Goal: Communication & Community: Answer question/provide support

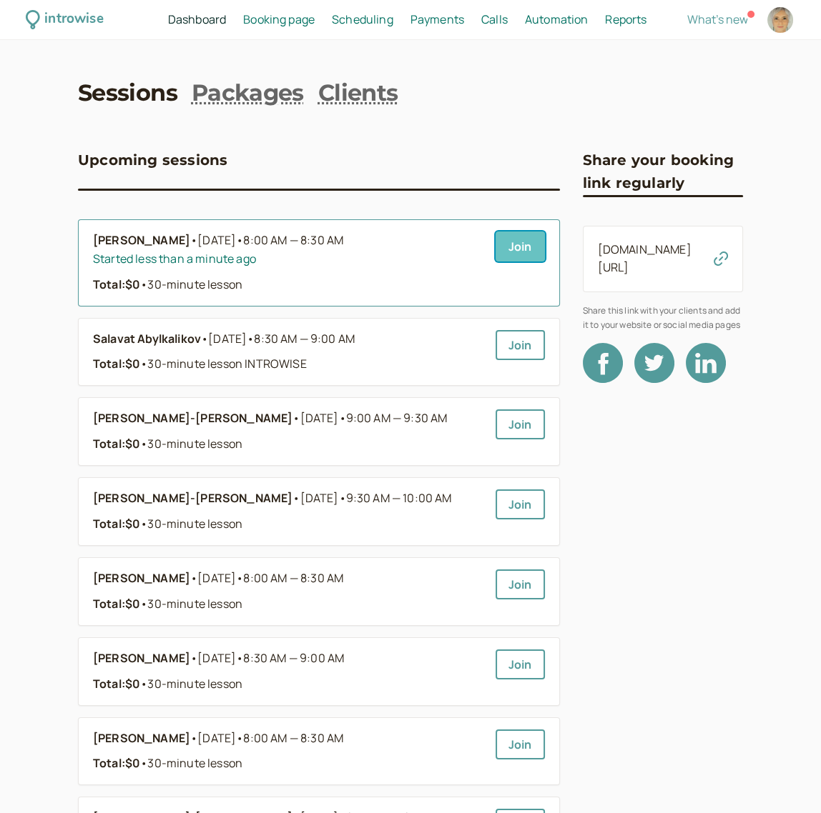
click at [514, 243] on link "Join" at bounding box center [519, 247] width 49 height 30
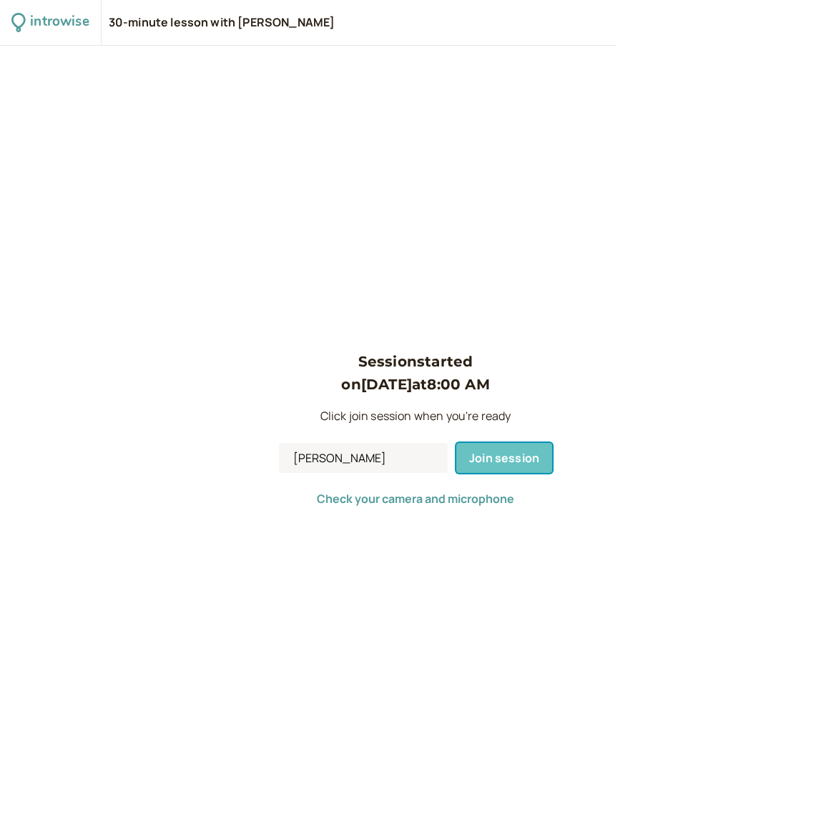
click at [499, 462] on span "Join session" at bounding box center [504, 458] width 70 height 16
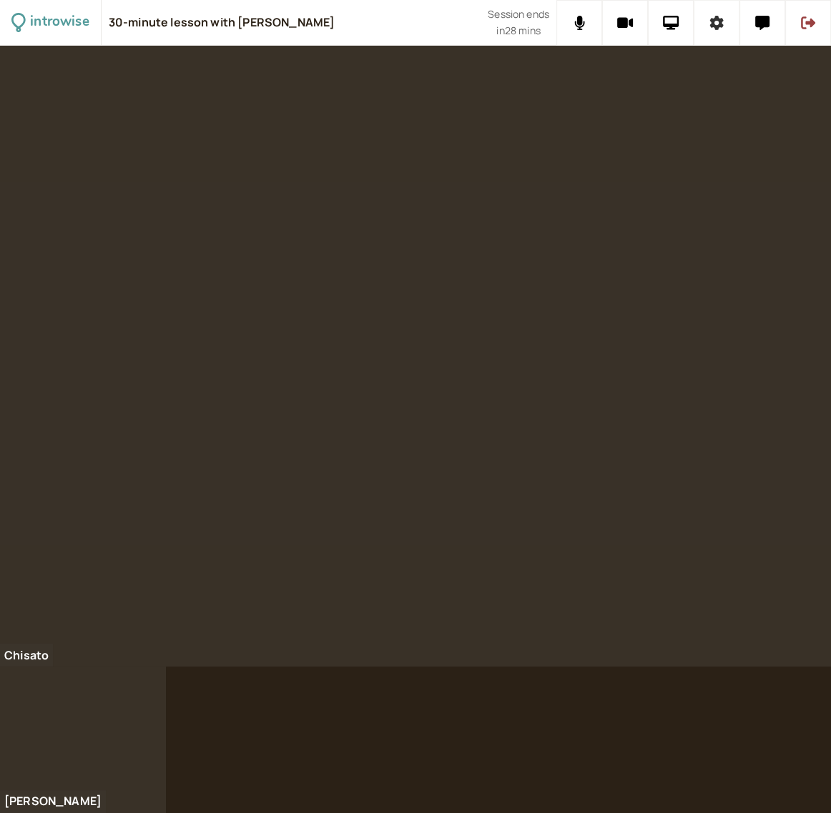
click at [717, 17] on icon at bounding box center [717, 23] width 14 height 14
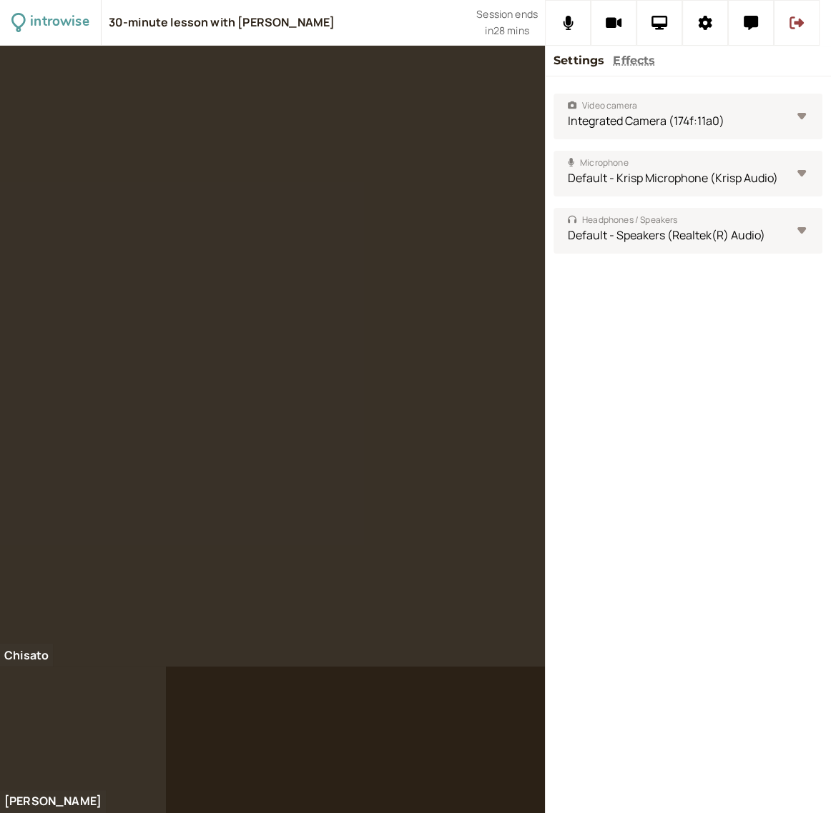
click at [635, 56] on button "Effects" at bounding box center [634, 60] width 42 height 19
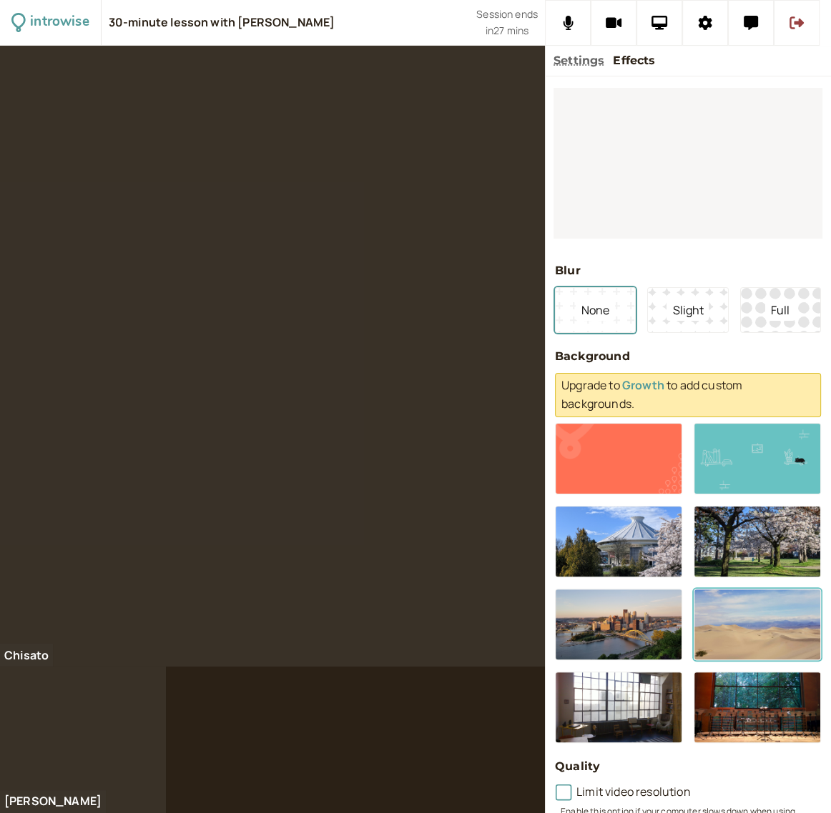
click at [767, 631] on button at bounding box center [756, 624] width 127 height 71
click at [588, 308] on span "None" at bounding box center [594, 310] width 39 height 21
click at [680, 312] on span "Slight" at bounding box center [687, 310] width 42 height 21
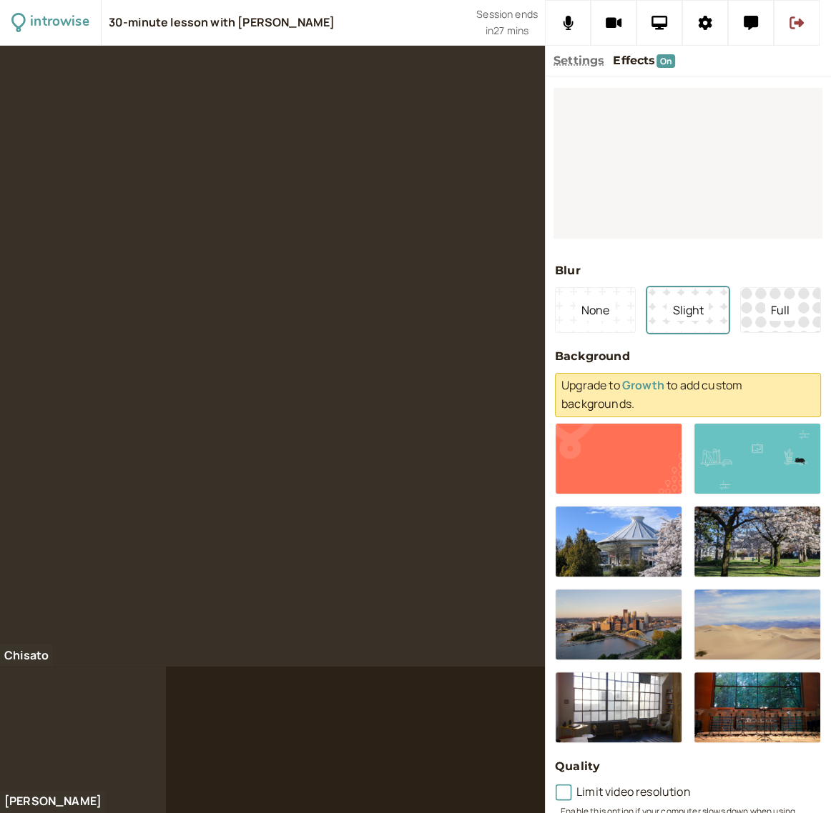
click at [580, 57] on button "Settings" at bounding box center [578, 60] width 51 height 19
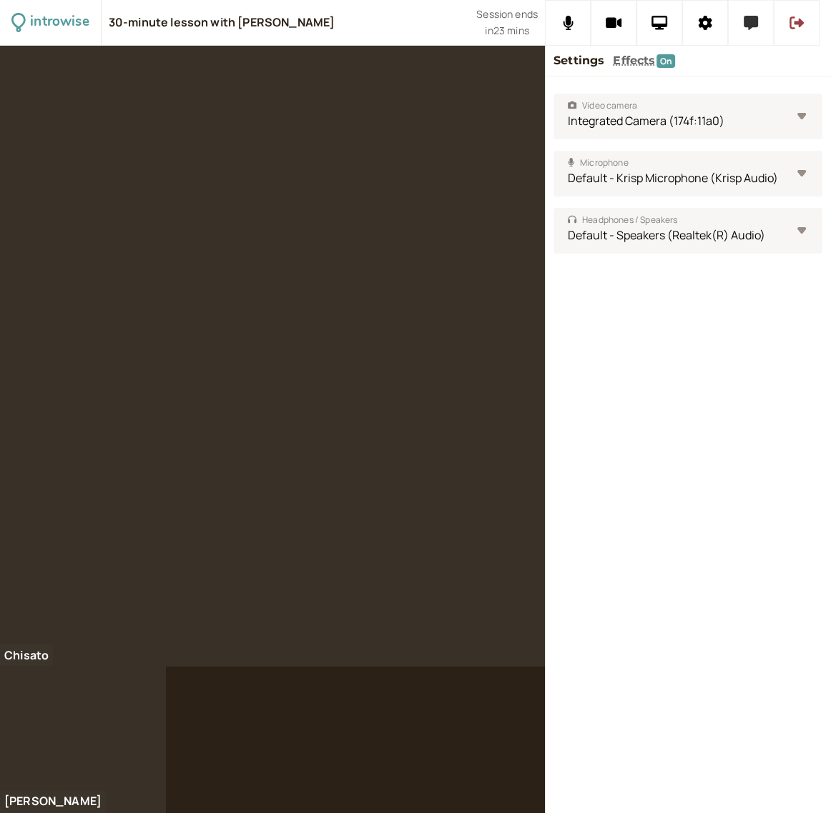
click at [747, 26] on icon at bounding box center [750, 23] width 14 height 14
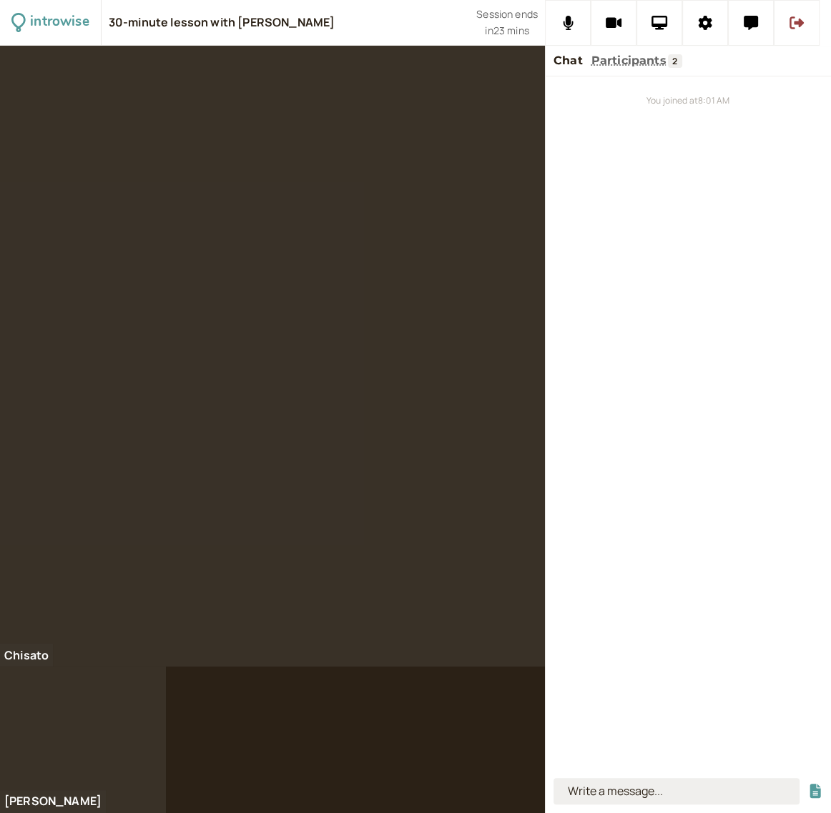
click at [629, 796] on input at bounding box center [676, 791] width 246 height 26
type input "I want to get C2 level English especially vocabulary and natural sentence struc…"
click at [808, 784] on button "submit" at bounding box center [815, 791] width 14 height 15
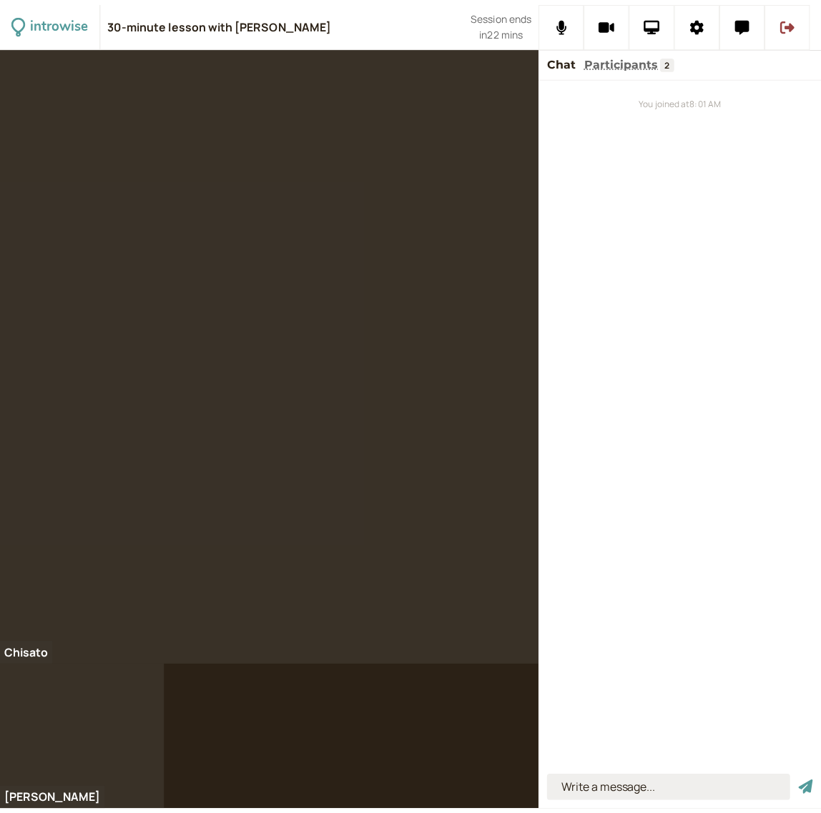
scroll to position [0, 0]
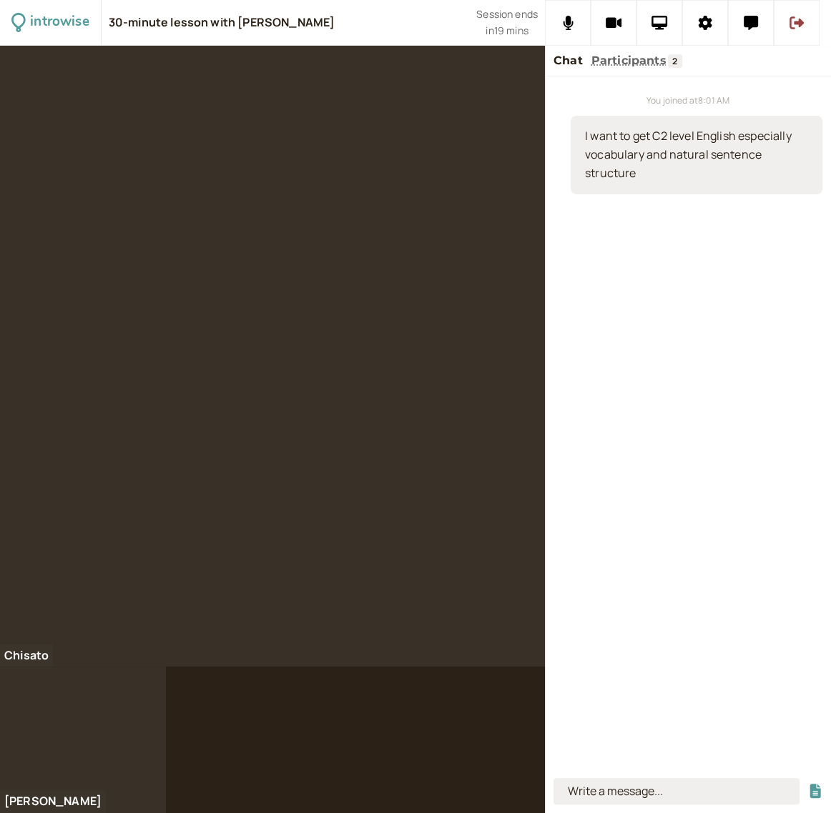
click at [631, 801] on input at bounding box center [676, 791] width 246 height 26
type input "I done that"
click at [808, 784] on button "submit" at bounding box center [815, 791] width 14 height 15
type input "I've done that"
click at [808, 784] on button "submit" at bounding box center [815, 791] width 14 height 15
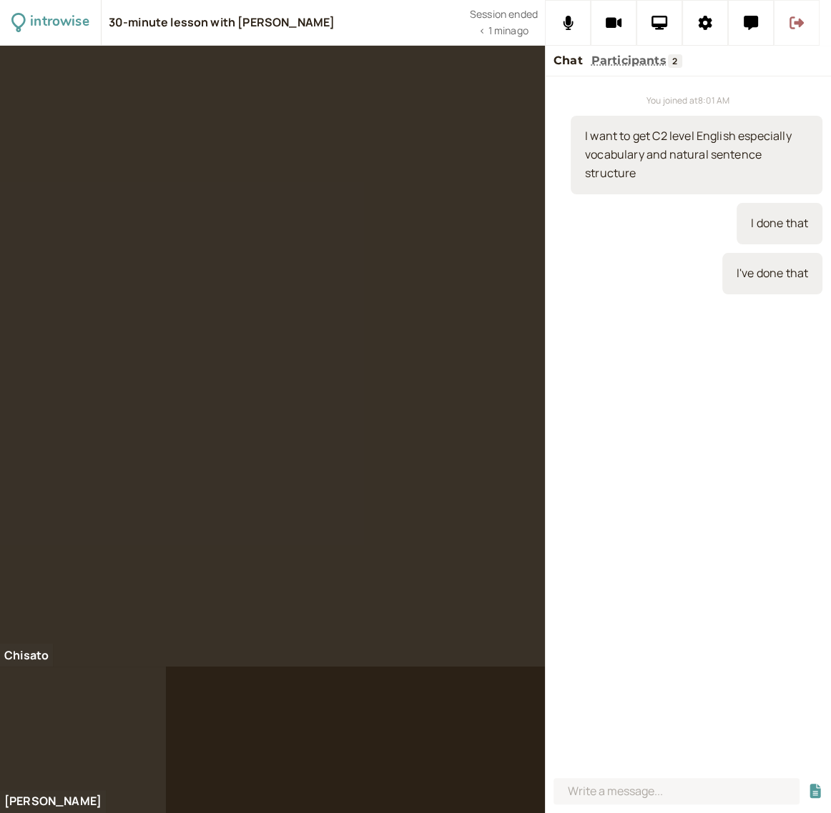
click at [793, 19] on icon at bounding box center [796, 23] width 14 height 14
click at [793, 19] on div "introwise 30-minute lesson with [PERSON_NAME] Session ended < 1 min ago [PERSON…" at bounding box center [415, 406] width 831 height 813
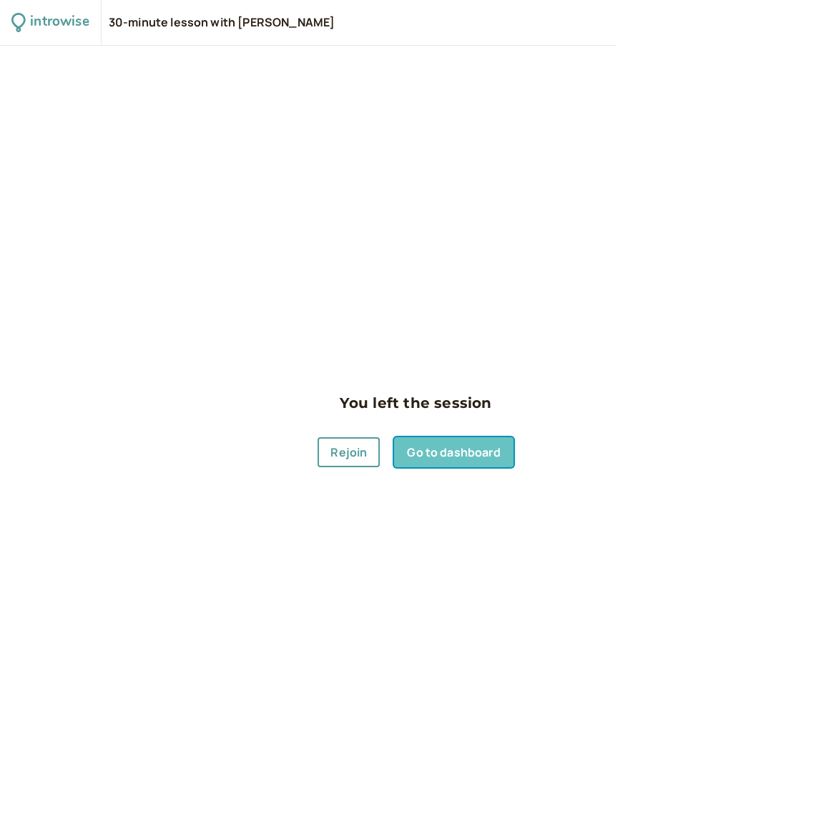
click at [433, 447] on link "Go to dashboard" at bounding box center [453, 452] width 119 height 30
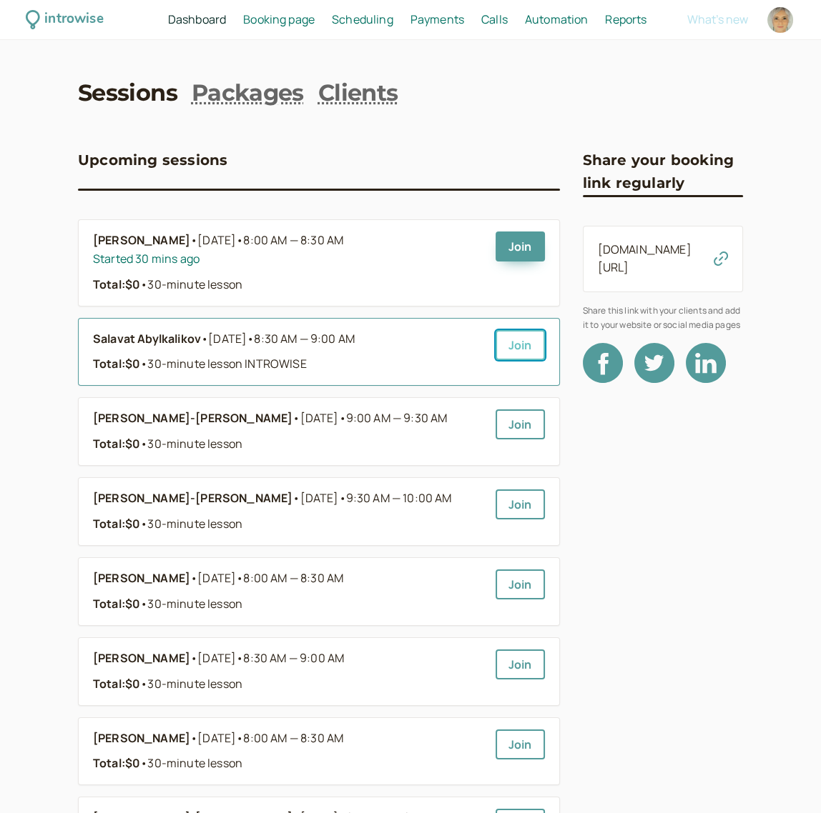
click at [515, 333] on link "Join" at bounding box center [519, 345] width 49 height 30
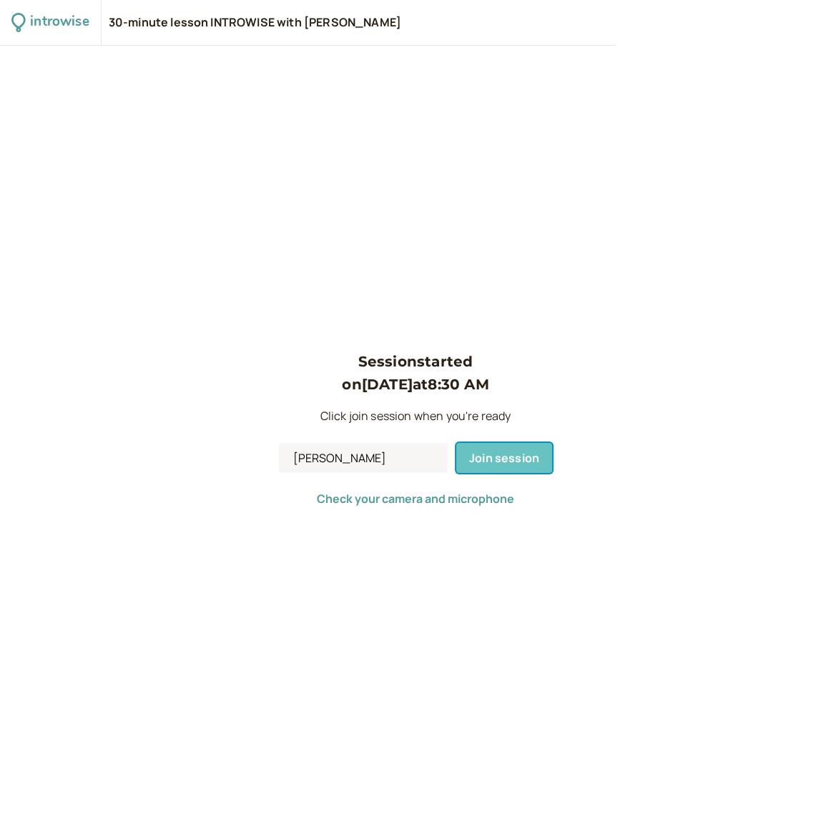
click at [495, 465] on span "Join session" at bounding box center [504, 458] width 70 height 16
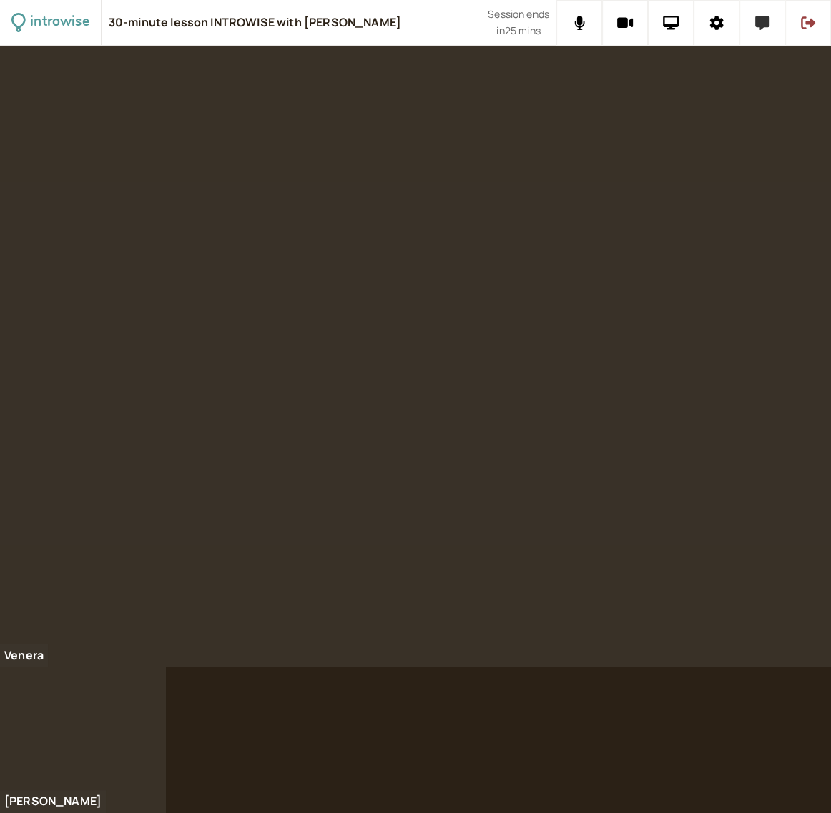
click at [762, 24] on icon at bounding box center [762, 23] width 14 height 14
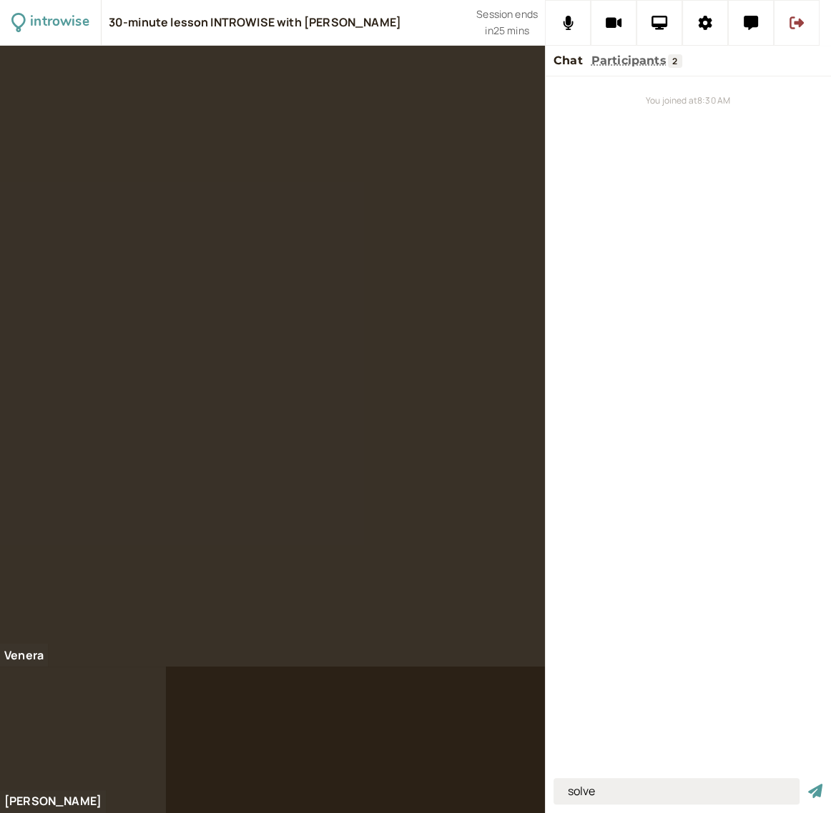
type input "solve"
click at [808, 784] on button "submit" at bounding box center [815, 791] width 14 height 15
type input "I can't solve this problem"
click at [808, 784] on button "submit" at bounding box center [815, 791] width 14 height 15
type input "unclear"
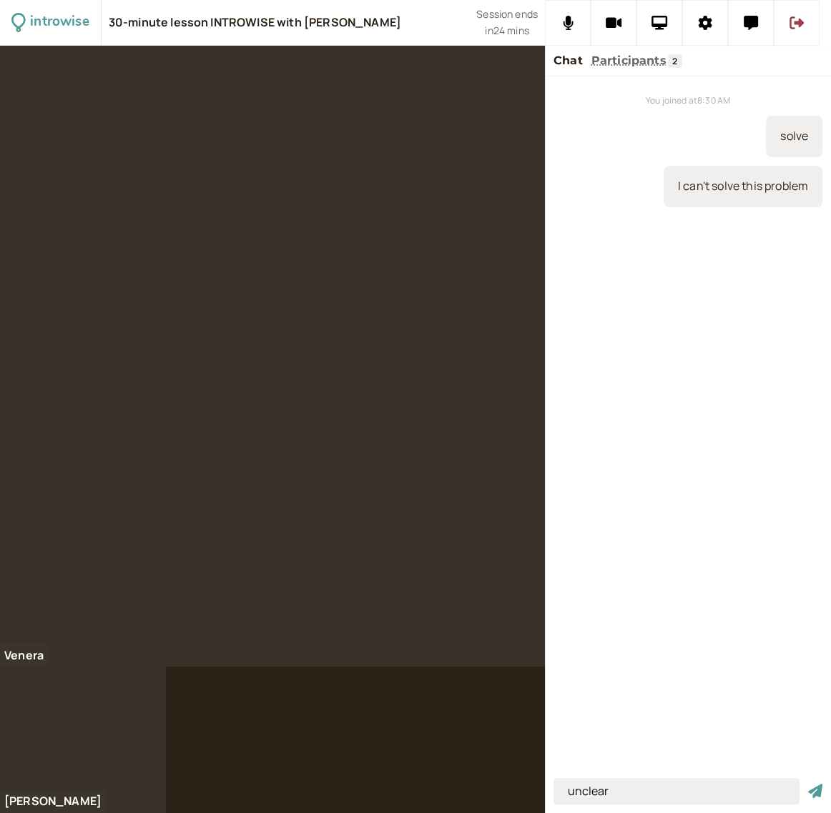
click at [808, 784] on button "submit" at bounding box center [815, 791] width 14 height 15
type input "it doesn't mean you can solve your problem"
click at [808, 784] on button "submit" at bounding box center [815, 791] width 14 height 15
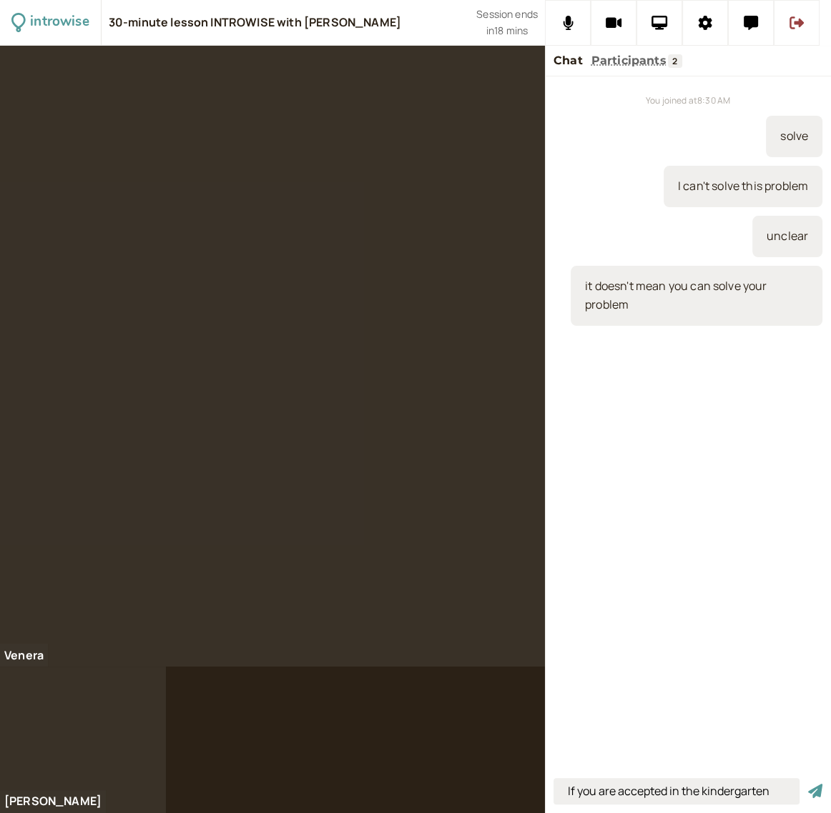
type input "If you are accepted in the kindergarten"
click at [808, 784] on button "submit" at bounding box center [815, 791] width 14 height 15
type input "It doesn't mean you can come"
click at [808, 784] on button "submit" at bounding box center [815, 791] width 14 height 15
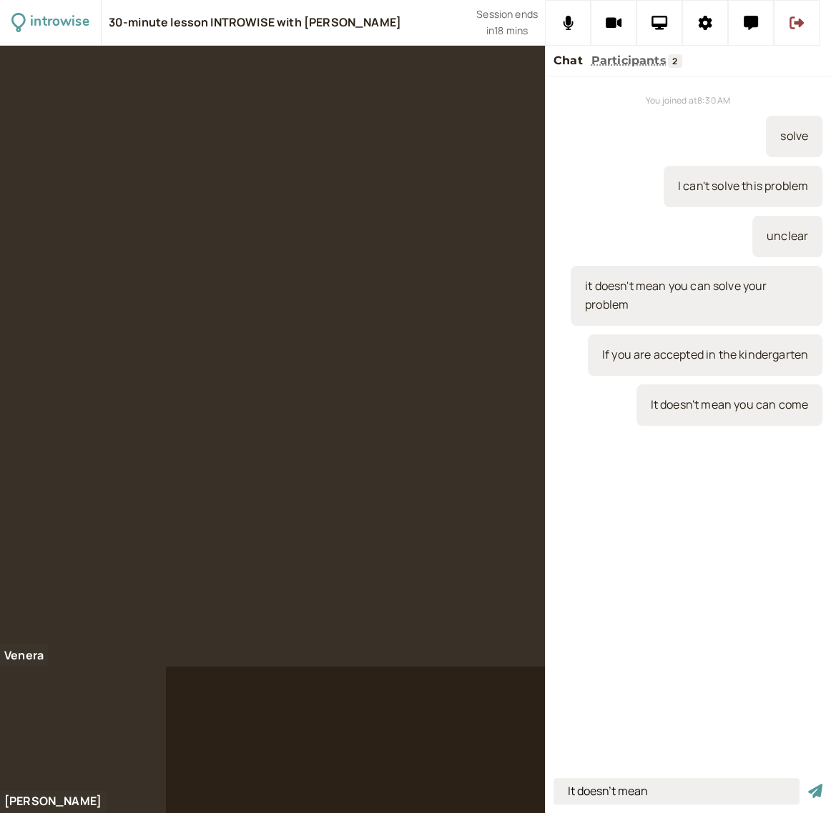
type input "It doesn't mean"
click at [808, 784] on button "submit" at bounding box center [815, 791] width 14 height 15
type input "it means"
click at [808, 784] on button "submit" at bounding box center [815, 791] width 14 height 15
click at [618, 788] on input at bounding box center [676, 791] width 246 height 26
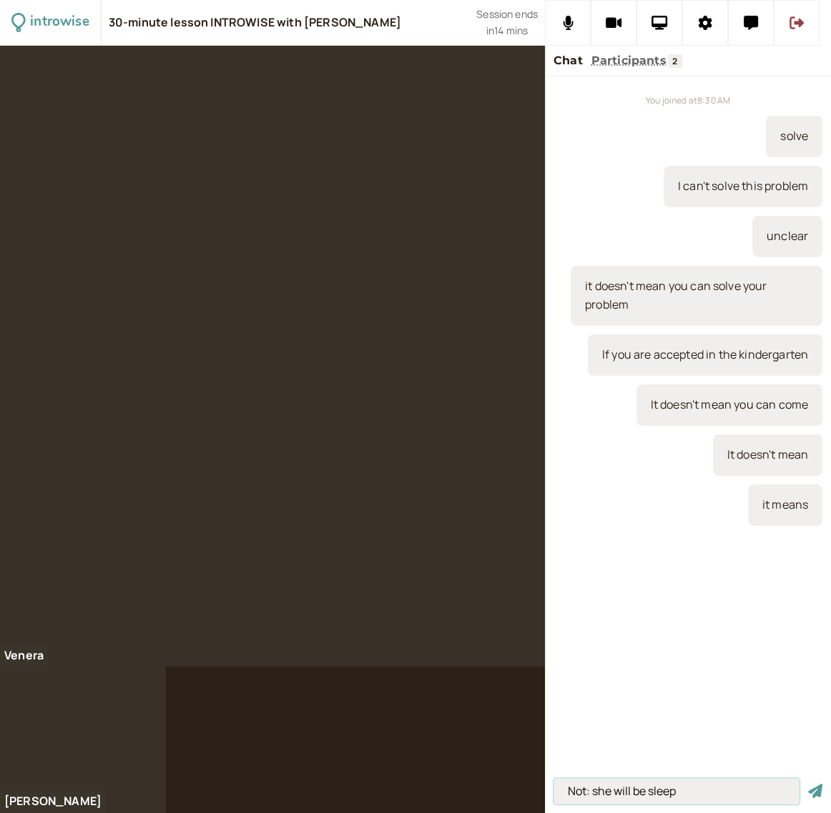
type input "Not: she will be sleep"
click at [808, 784] on button "submit" at bounding box center [815, 791] width 14 height 15
type input "Correct: she will sleep"
click at [808, 784] on button "submit" at bounding box center [815, 791] width 14 height 15
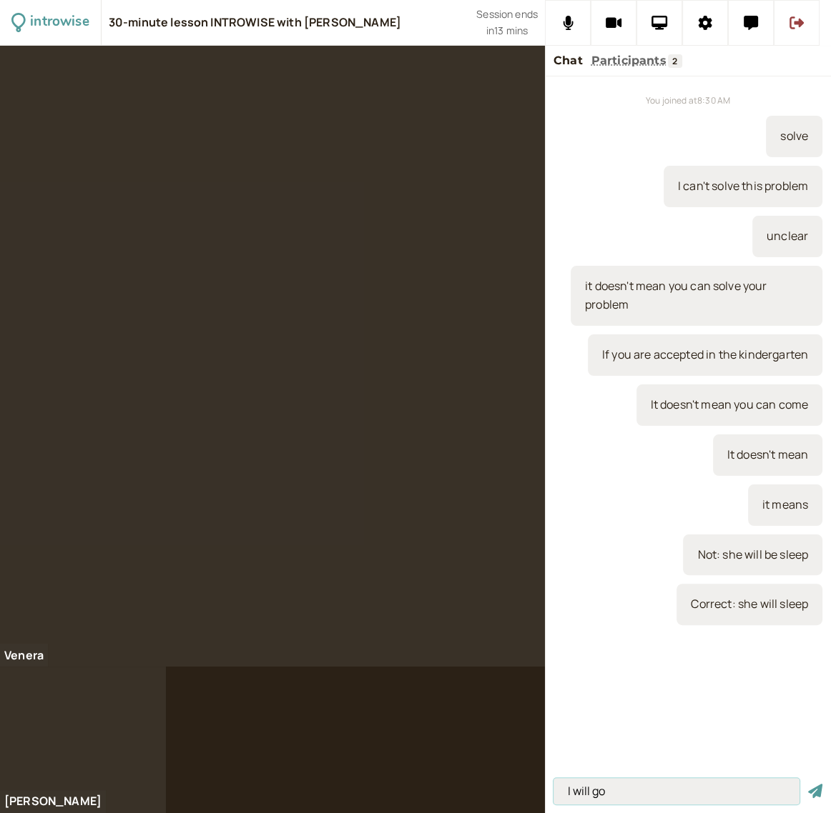
type input "I will go"
click at [808, 784] on button "submit" at bounding box center [815, 791] width 14 height 15
type input "it will be dark"
click at [808, 784] on button "submit" at bounding box center [815, 791] width 14 height 15
click at [593, 786] on input at bounding box center [676, 791] width 246 height 26
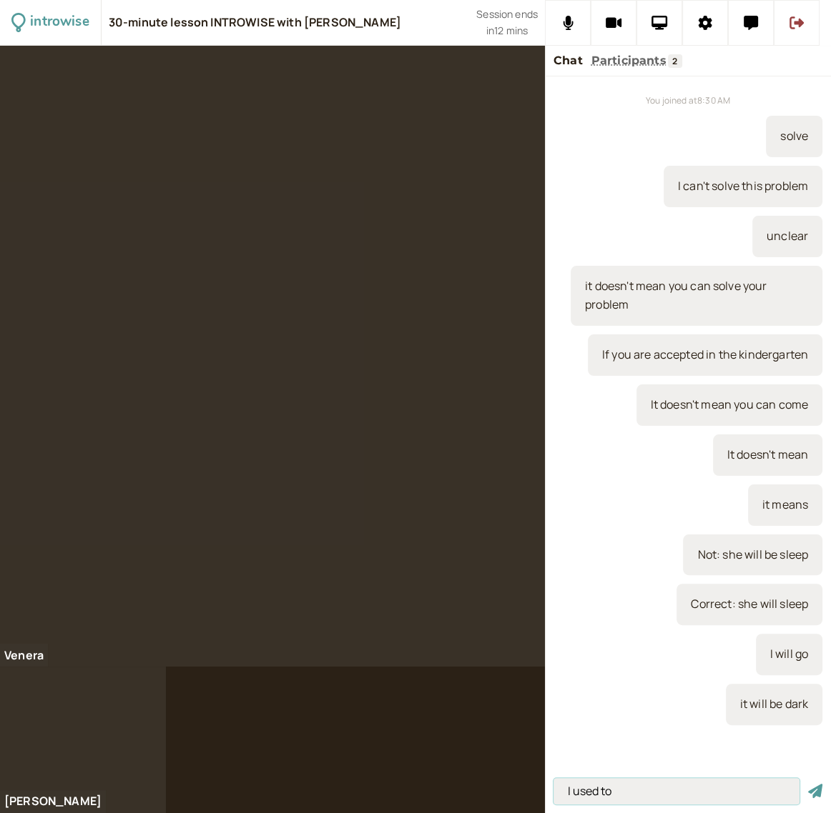
type input "I used to"
click at [808, 784] on button "submit" at bounding box center [815, 791] width 14 height 15
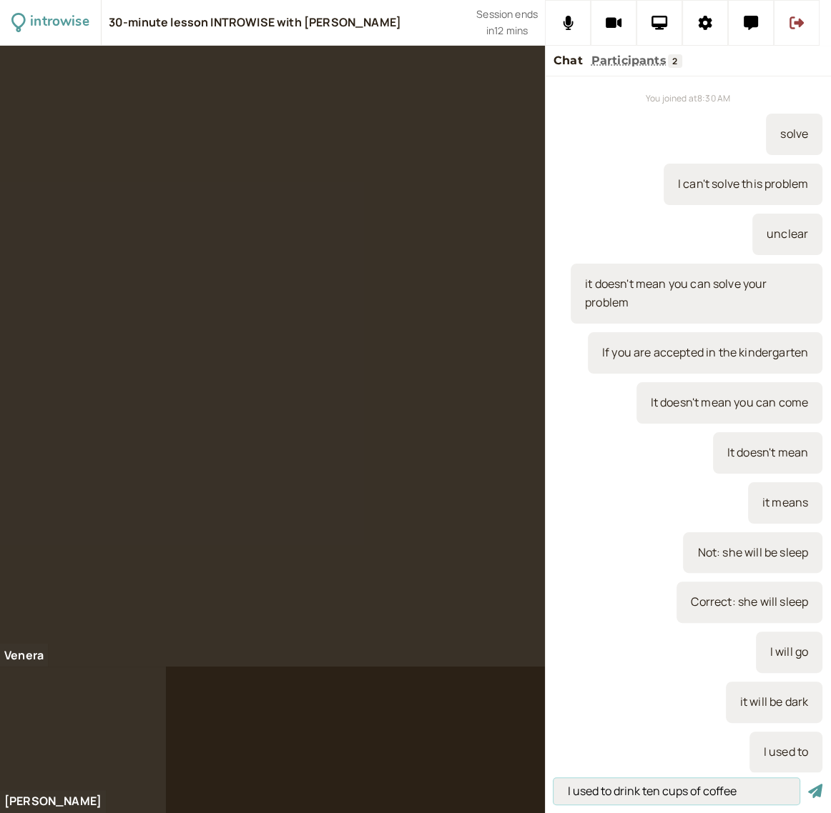
type input "I used to drink ten cups of coffee"
click at [808, 784] on button "submit" at bounding box center [815, 791] width 14 height 15
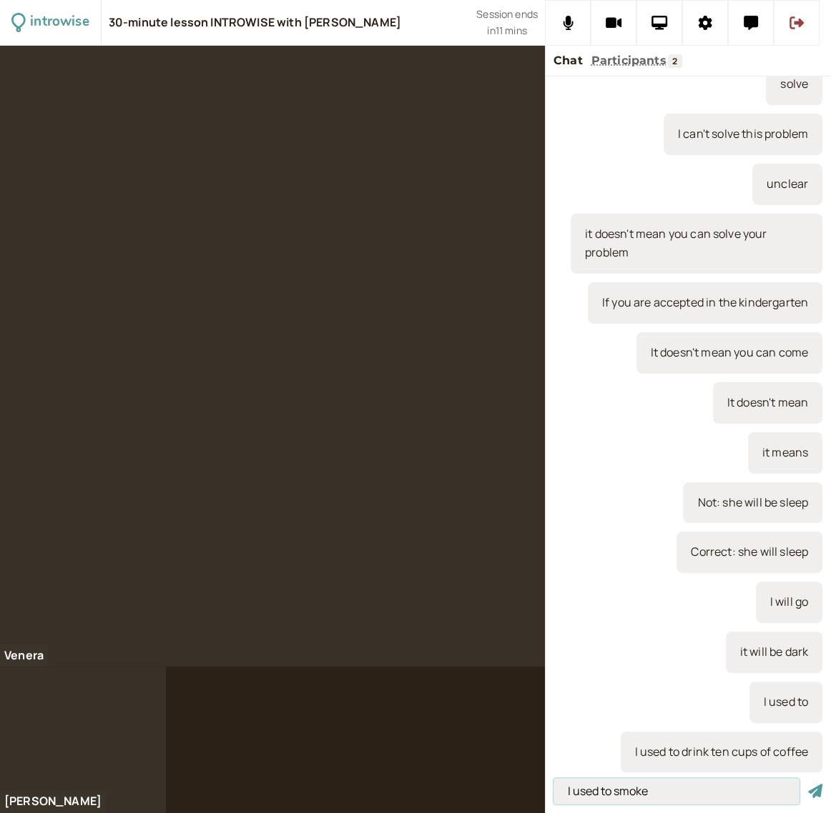
type input "I used to smoke"
click at [808, 784] on button "submit" at bounding box center [815, 791] width 14 height 15
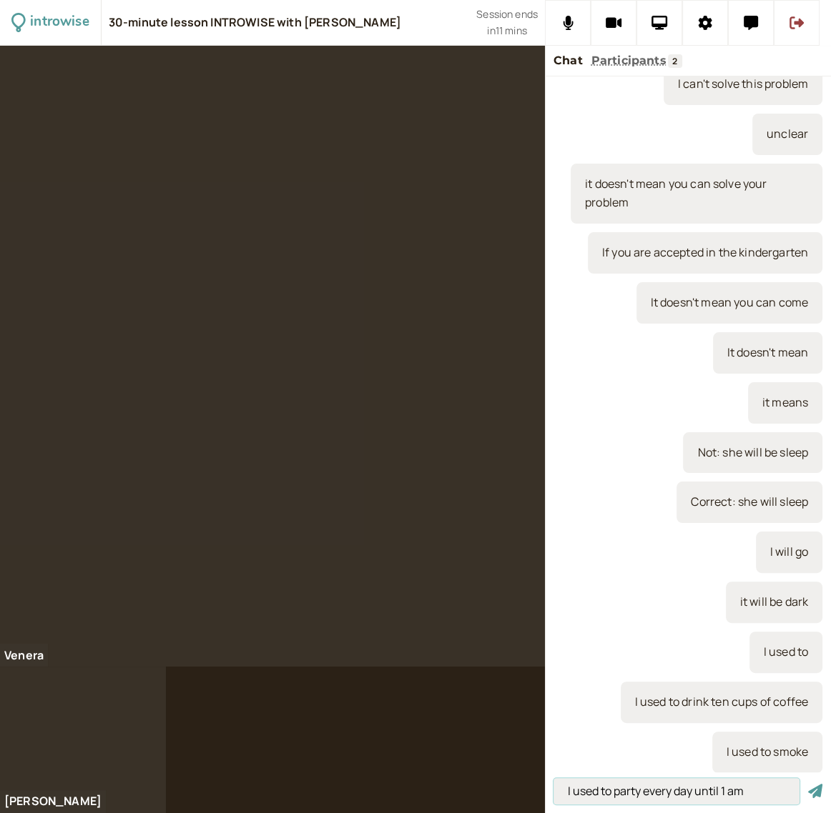
type input "I used to party every day until 1 am"
click at [808, 784] on button "submit" at bounding box center [815, 791] width 14 height 15
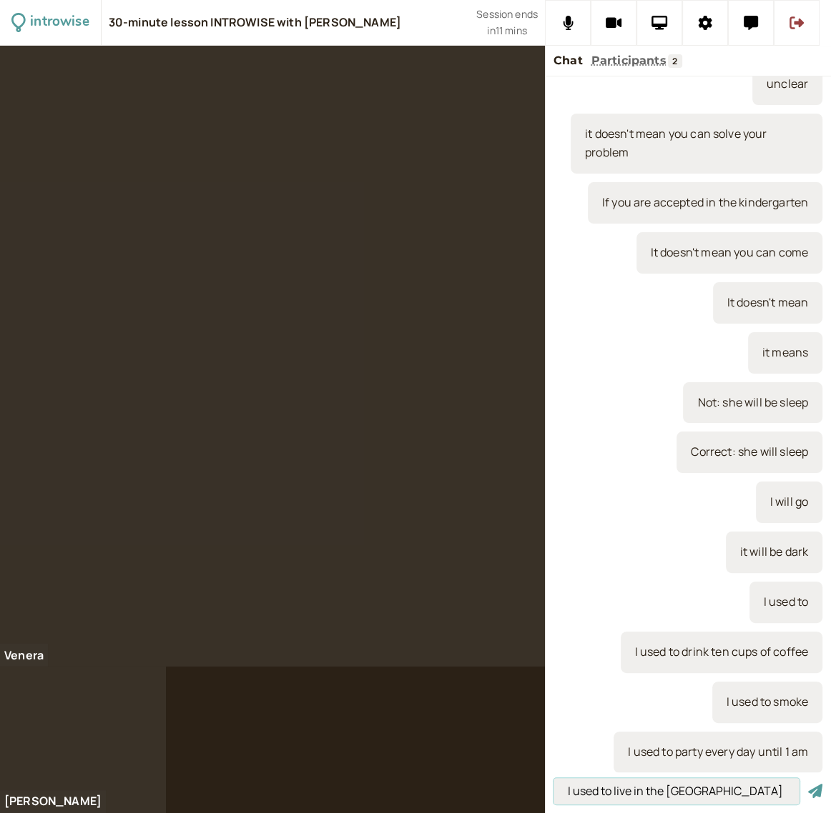
type input "I used to live in the UK"
click at [808, 784] on button "submit" at bounding box center [815, 791] width 14 height 15
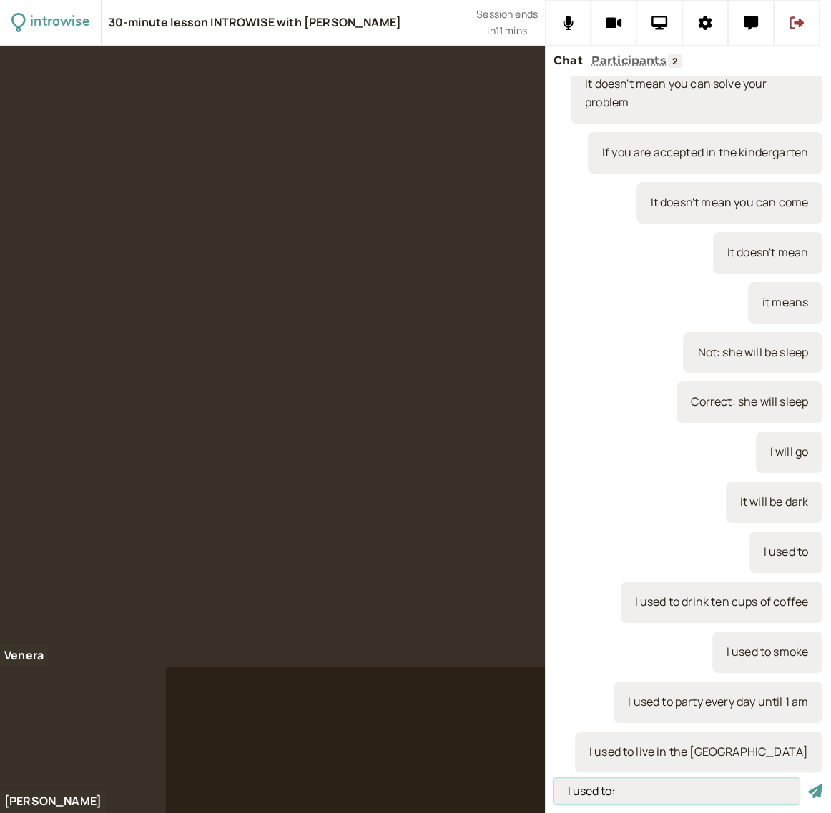
type input "I used to:"
click at [808, 784] on button "submit" at bounding box center [815, 791] width 14 height 15
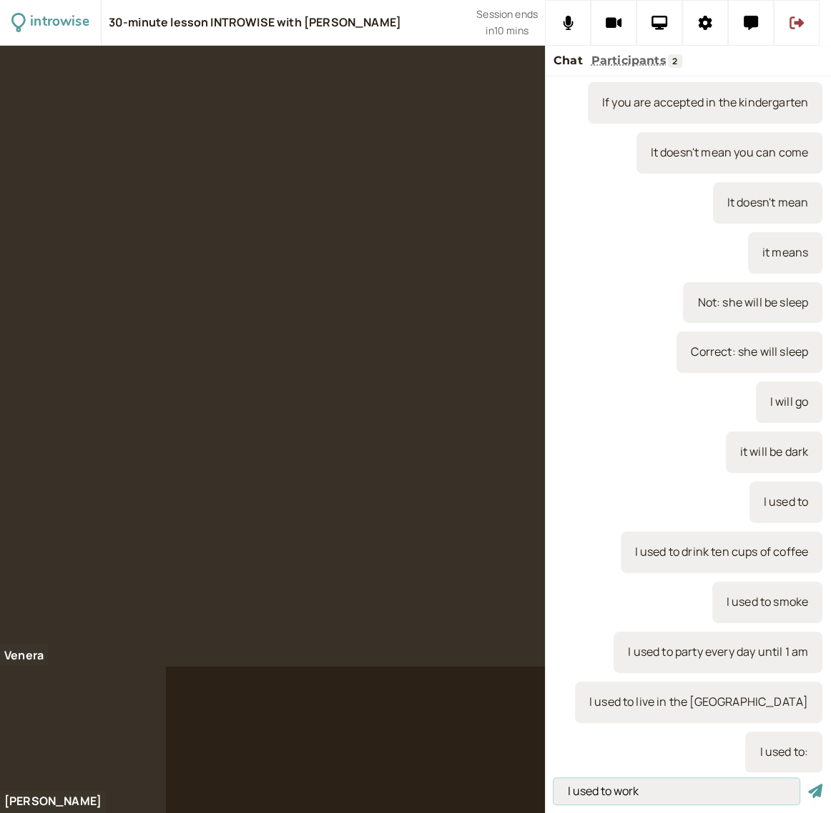
type input "I used to work"
click at [808, 784] on button "submit" at bounding box center [815, 791] width 14 height 15
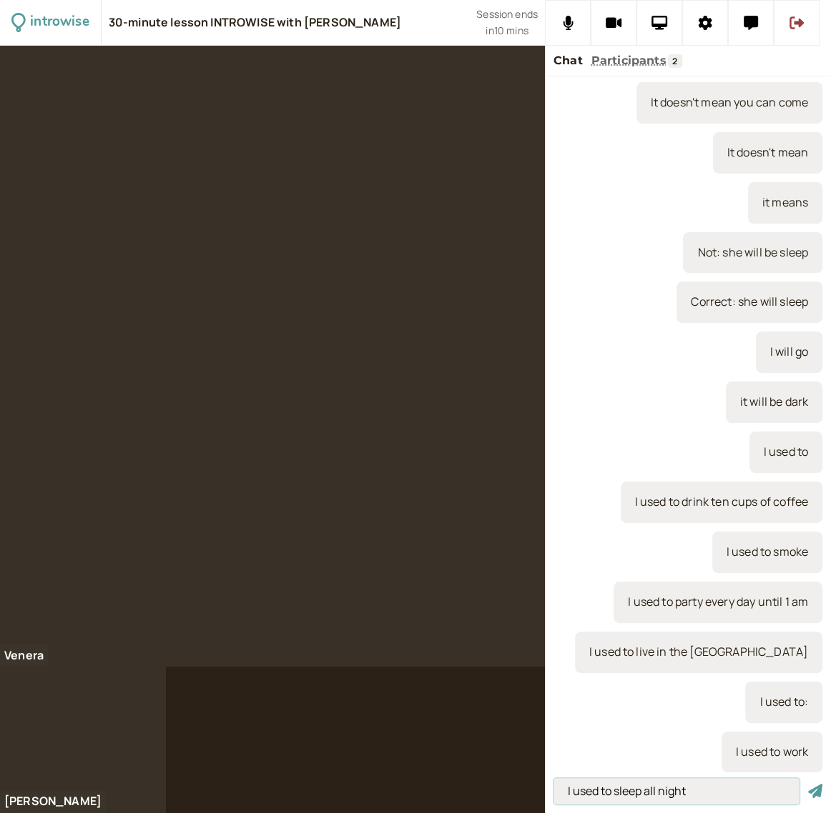
type input "I used to sleep all night"
click at [808, 784] on button "submit" at bounding box center [815, 791] width 14 height 15
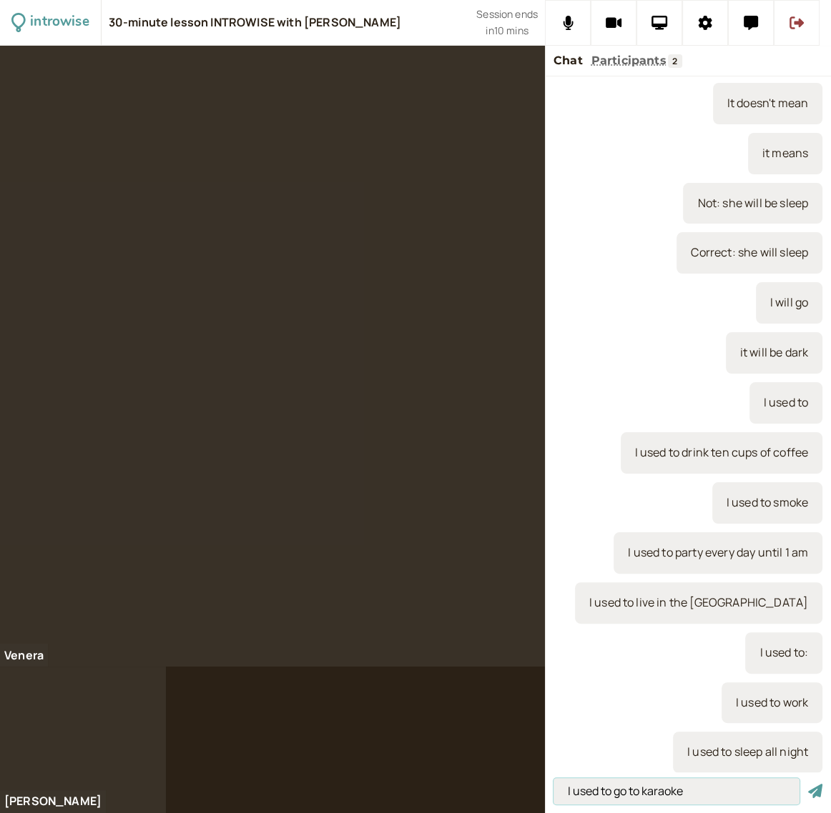
type input "I used to go to karaoke"
click at [808, 784] on button "submit" at bounding box center [815, 791] width 14 height 15
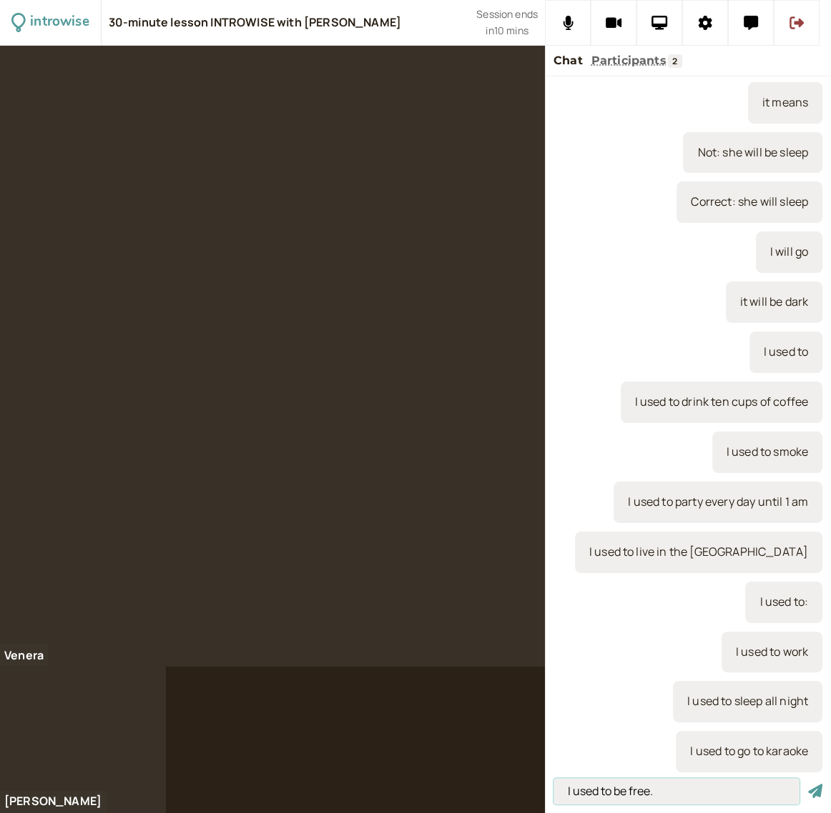
type input "I used to be free."
click at [808, 784] on button "submit" at bounding box center [815, 791] width 14 height 15
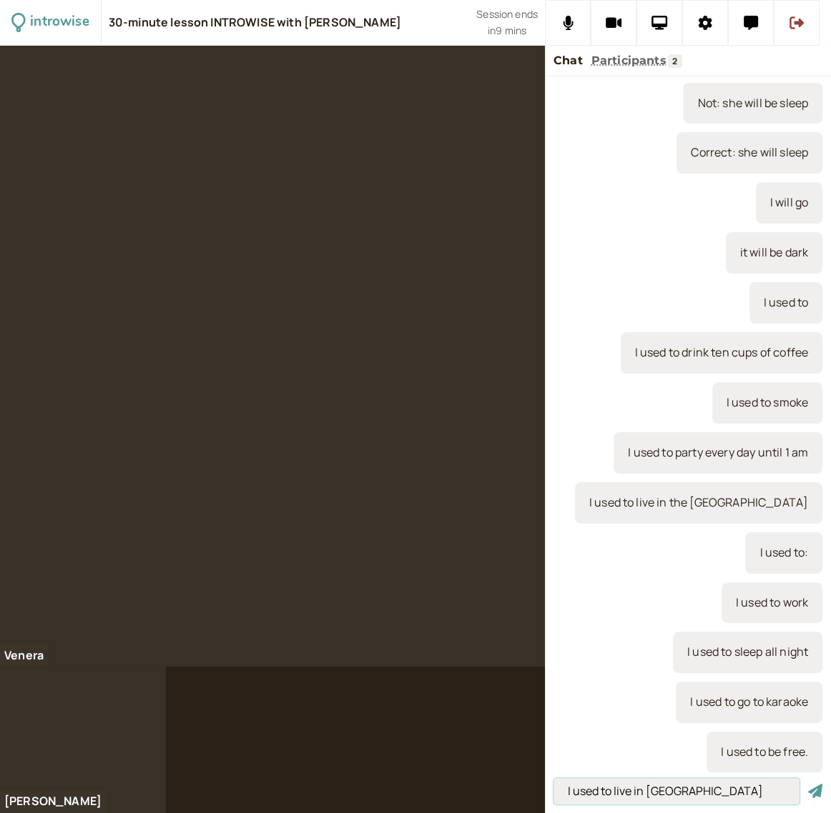
type input "I used to live in Russia"
click at [808, 784] on button "submit" at bounding box center [815, 791] width 14 height 15
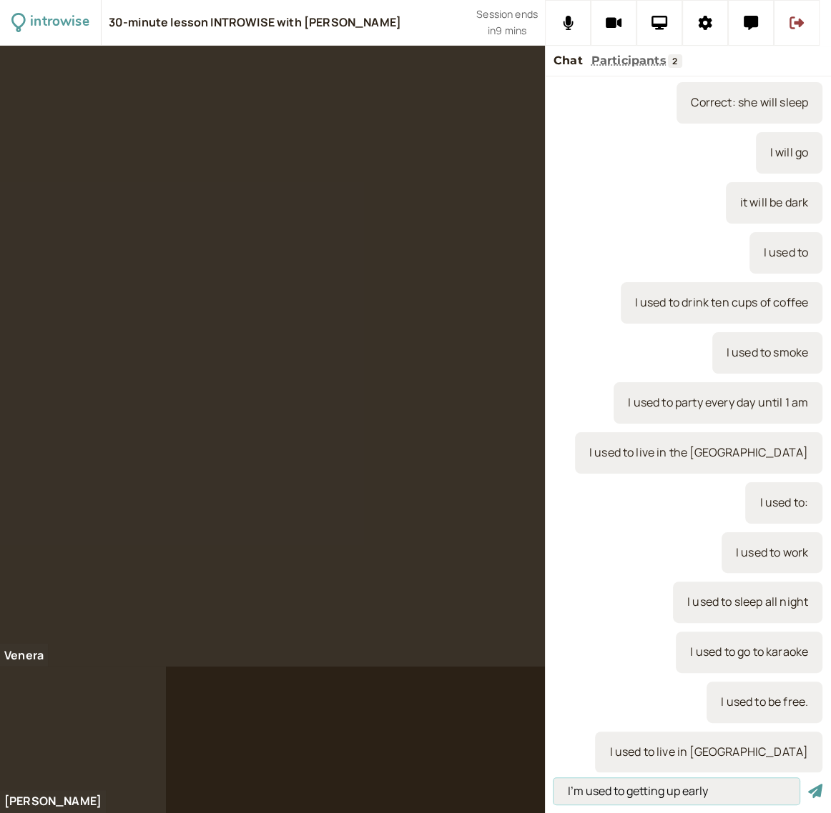
type input "I'm used to getting up early"
click at [808, 784] on button "submit" at bounding box center [815, 791] width 14 height 15
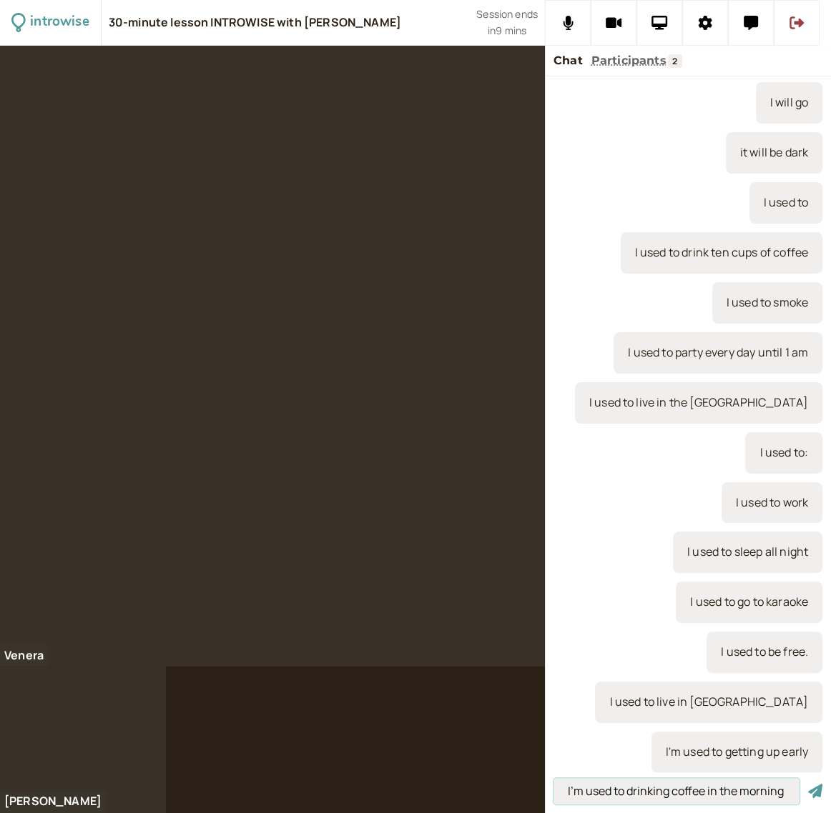
type input "I'm used to drinking coffee in the morning"
click at [808, 784] on button "submit" at bounding box center [815, 791] width 14 height 15
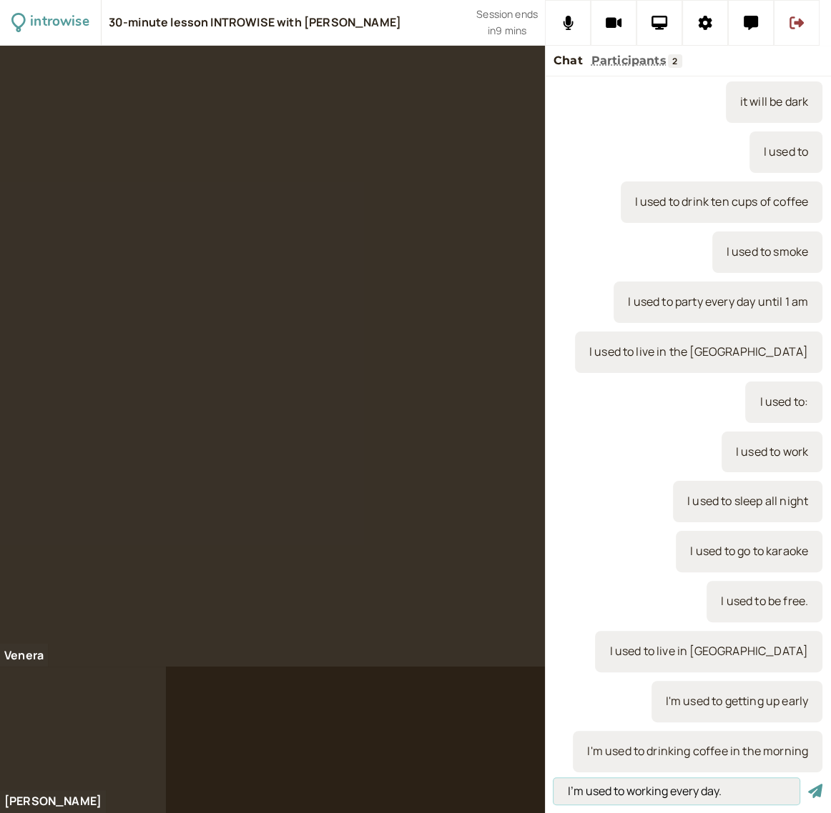
type input "I'm used to working every day."
click at [808, 784] on button "submit" at bounding box center [815, 791] width 14 height 15
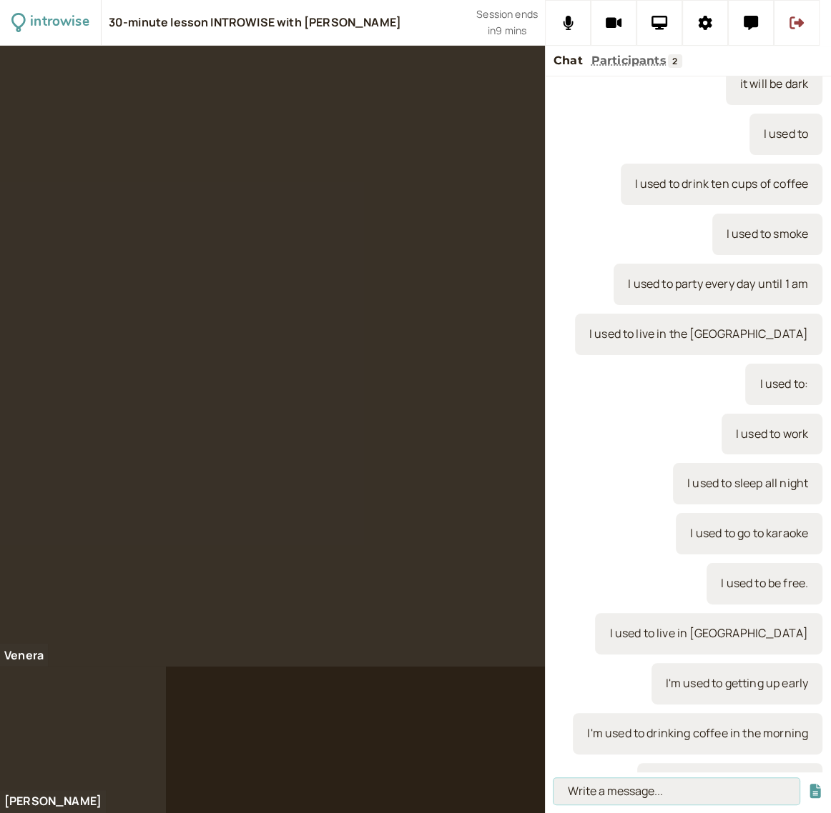
scroll to position [670, 0]
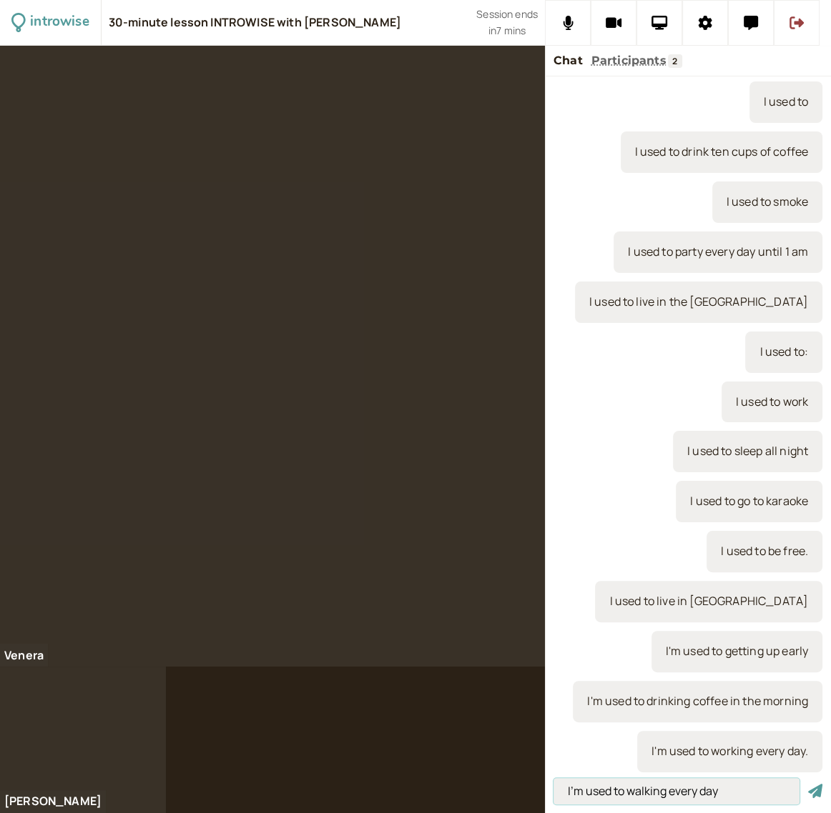
type input "I'm used to walking every day"
click at [808, 784] on button "submit" at bounding box center [815, 791] width 14 height 15
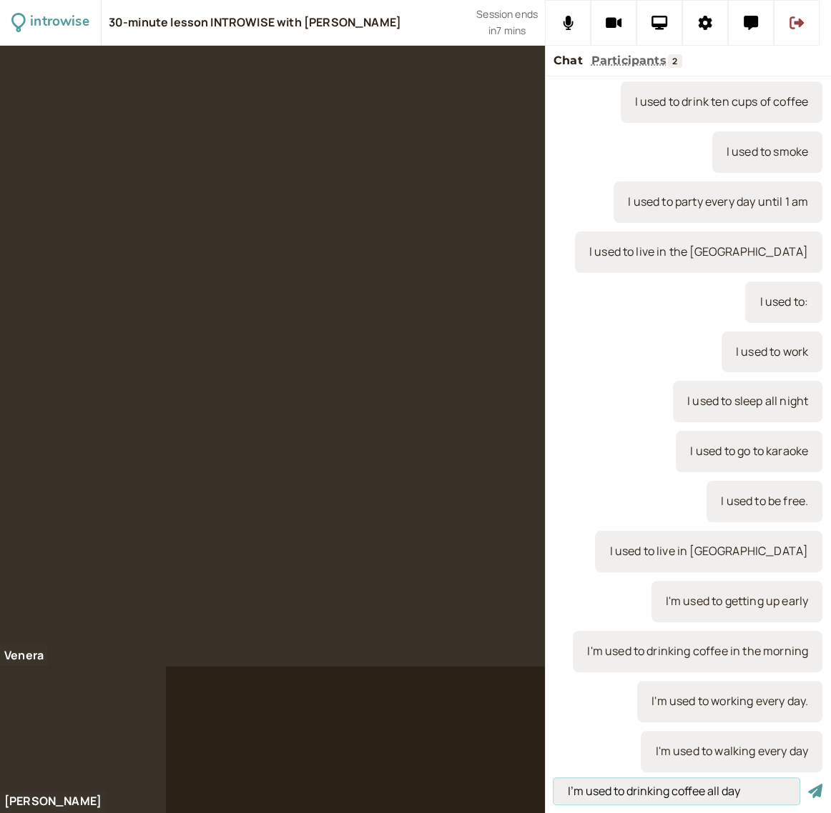
type input "I'm used to drinking coffee all day"
click at [808, 784] on button "submit" at bounding box center [815, 791] width 14 height 15
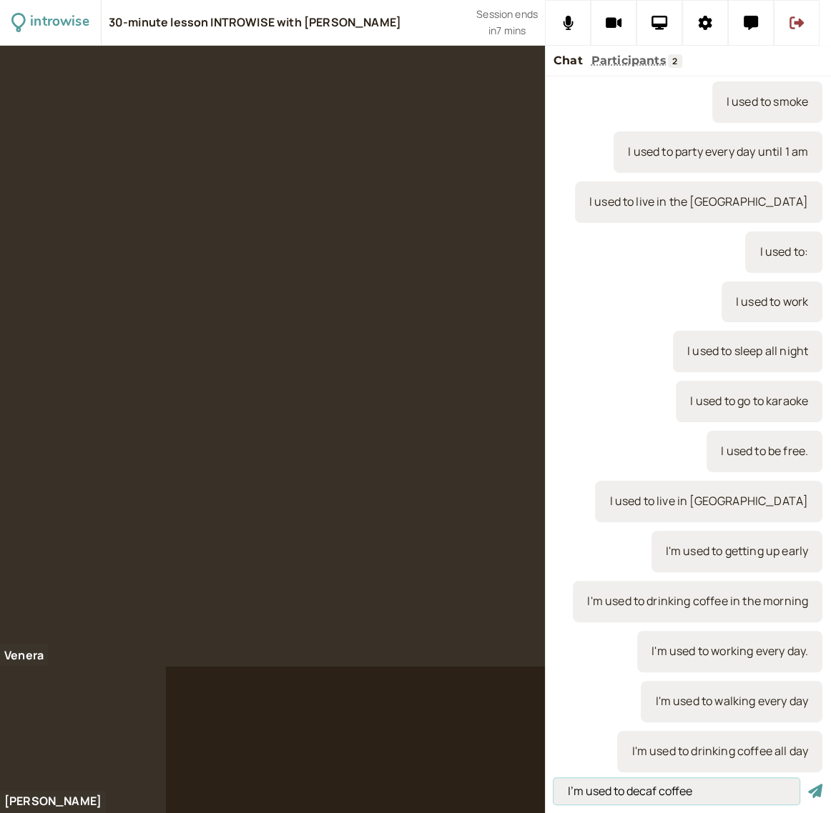
type input "I'm used to decaf coffee"
click at [808, 784] on button "submit" at bounding box center [815, 791] width 14 height 15
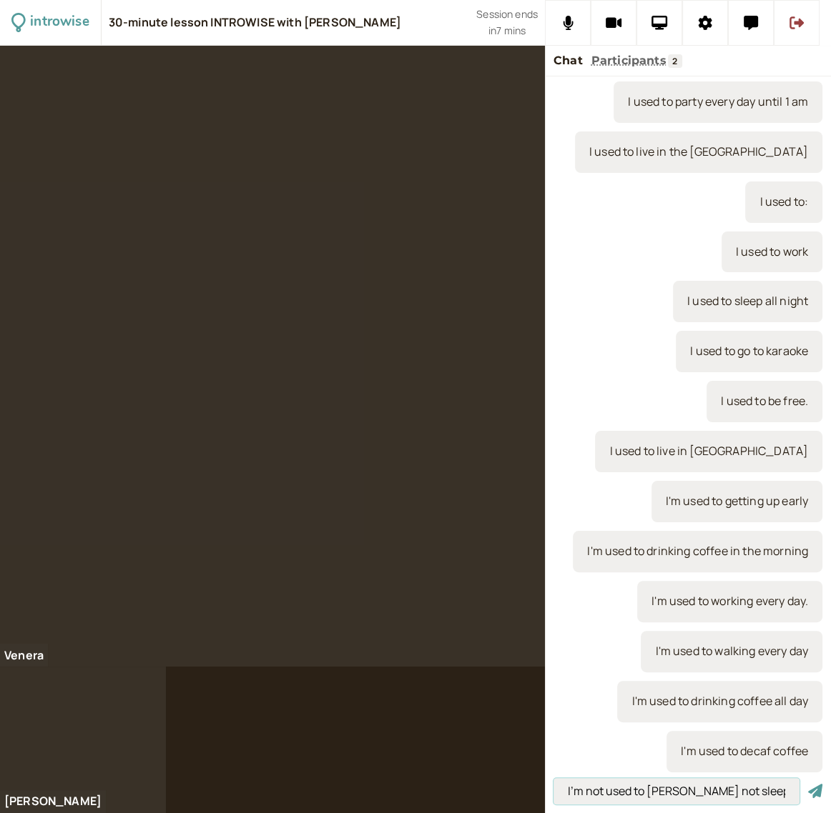
type input "I'm not used to Diana not sleeping"
click at [808, 784] on button "submit" at bounding box center [815, 791] width 14 height 15
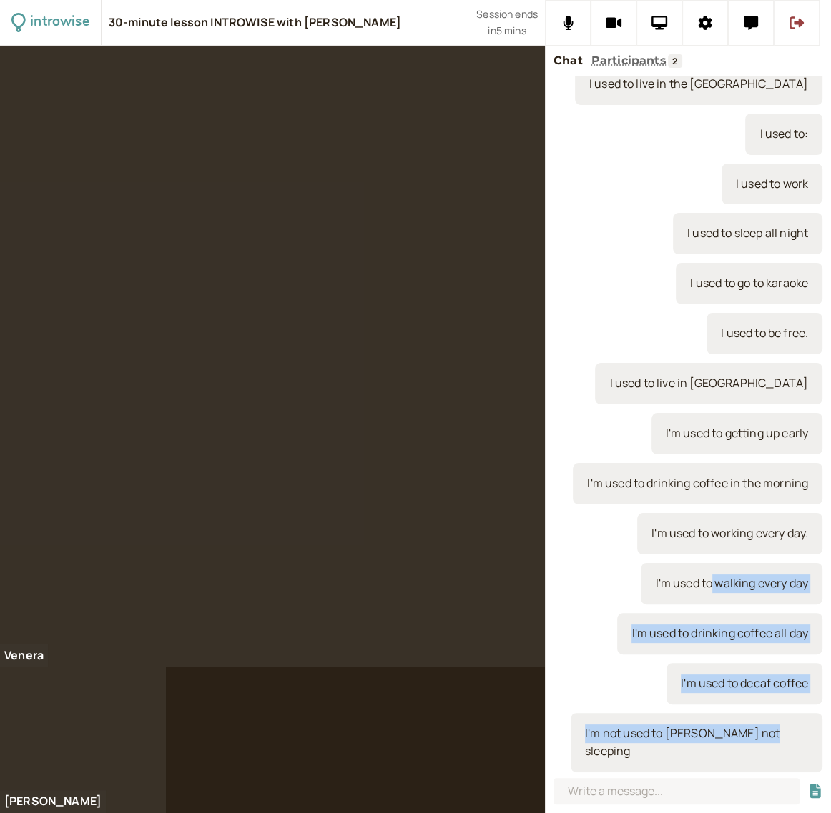
drag, startPoint x: 793, startPoint y: 759, endPoint x: 702, endPoint y: 599, distance: 184.1
click at [702, 599] on div "You joined at 8:30 AM solve I can't solve this problem unclear it doesn't mean …" at bounding box center [688, 424] width 286 height 696
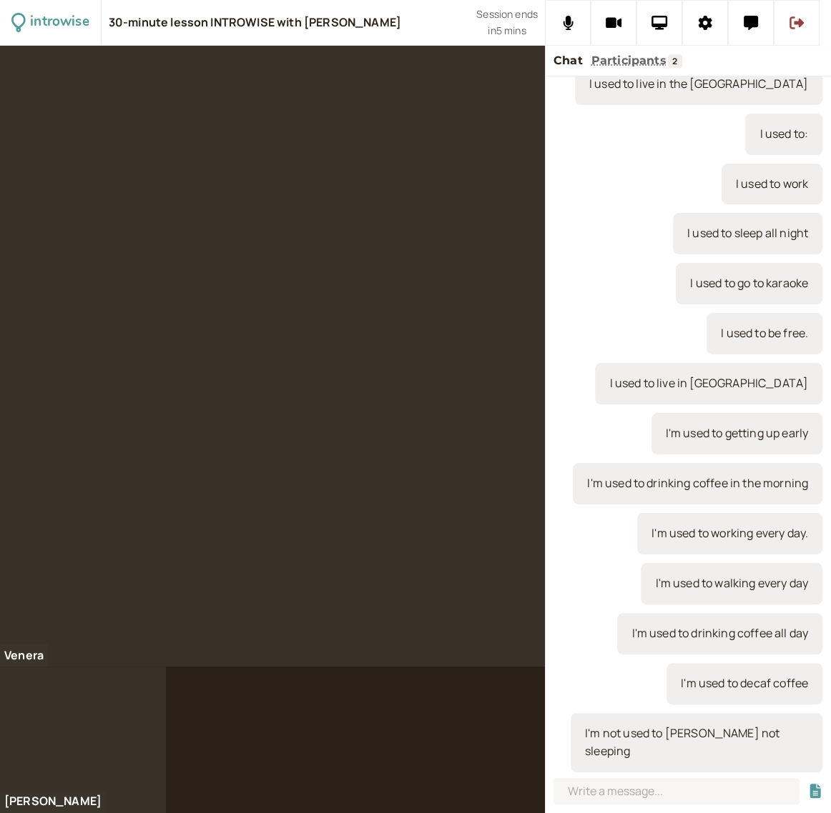
click at [799, 764] on div "I'm not used to Diana not sleeping" at bounding box center [696, 743] width 252 height 60
click at [799, 757] on div "I'm not used to Diana not sleeping" at bounding box center [696, 743] width 252 height 60
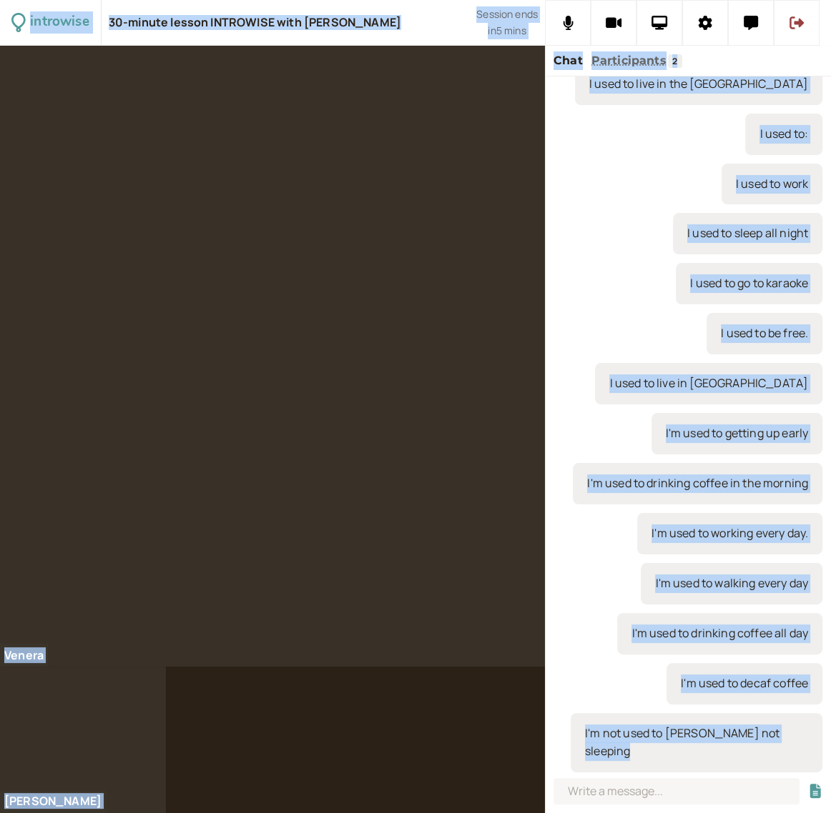
click at [799, 757] on div "I'm not used to Diana not sleeping" at bounding box center [696, 743] width 252 height 60
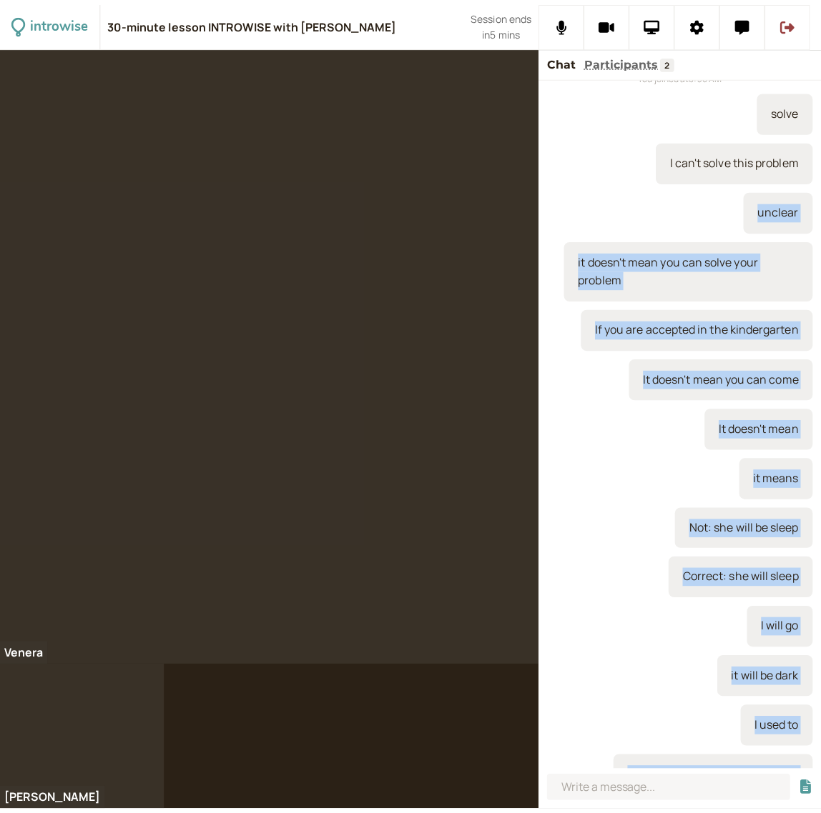
scroll to position [0, 0]
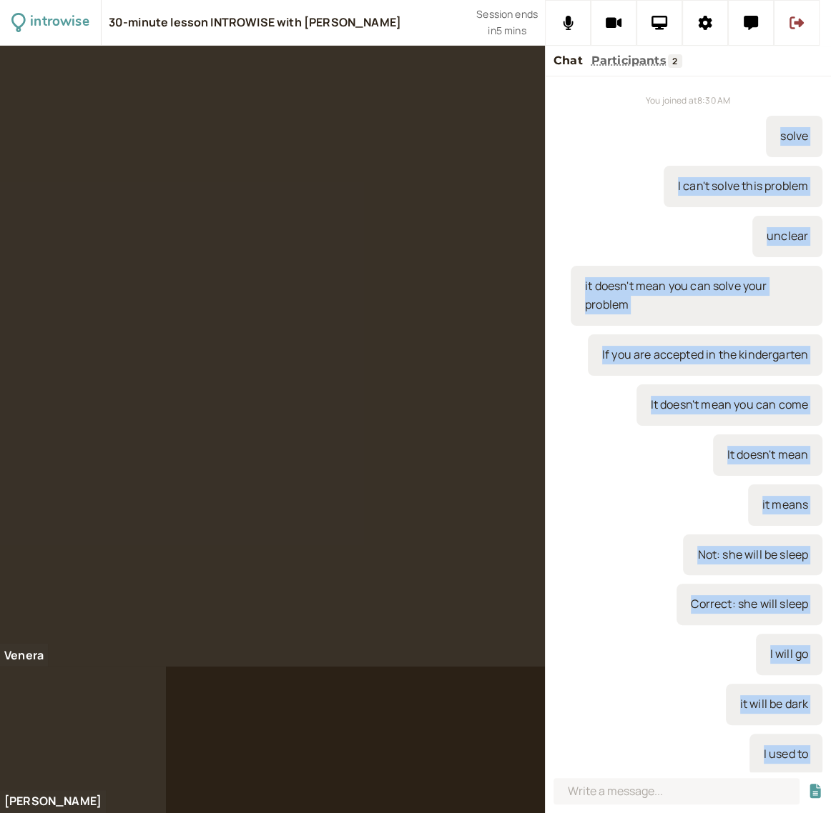
drag, startPoint x: 800, startPoint y: 749, endPoint x: 748, endPoint y: 136, distance: 615.5
click at [748, 136] on div "You joined at 8:30 AM solve I can't solve this problem unclear it doesn't mean …" at bounding box center [688, 424] width 286 height 696
copy div "solve I can't solve this problem unclear it doesn't mean you can solve your pro…"
click at [609, 732] on div "You joined at 8:30 AM solve I can't solve this problem unclear it doesn't mean …" at bounding box center [688, 424] width 286 height 696
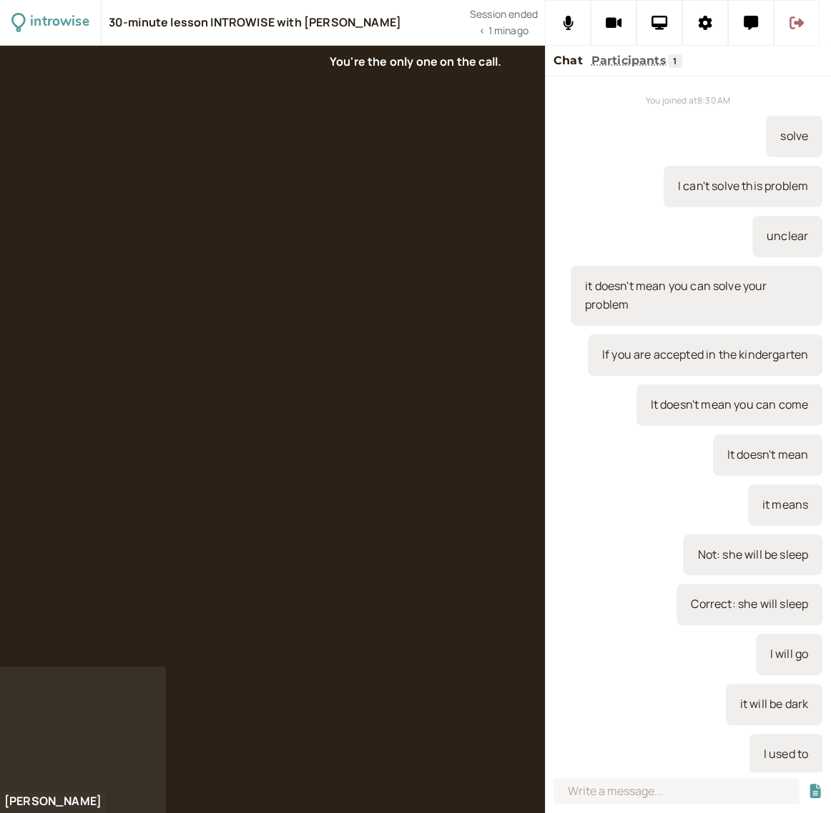
click at [799, 22] on icon at bounding box center [796, 22] width 14 height 13
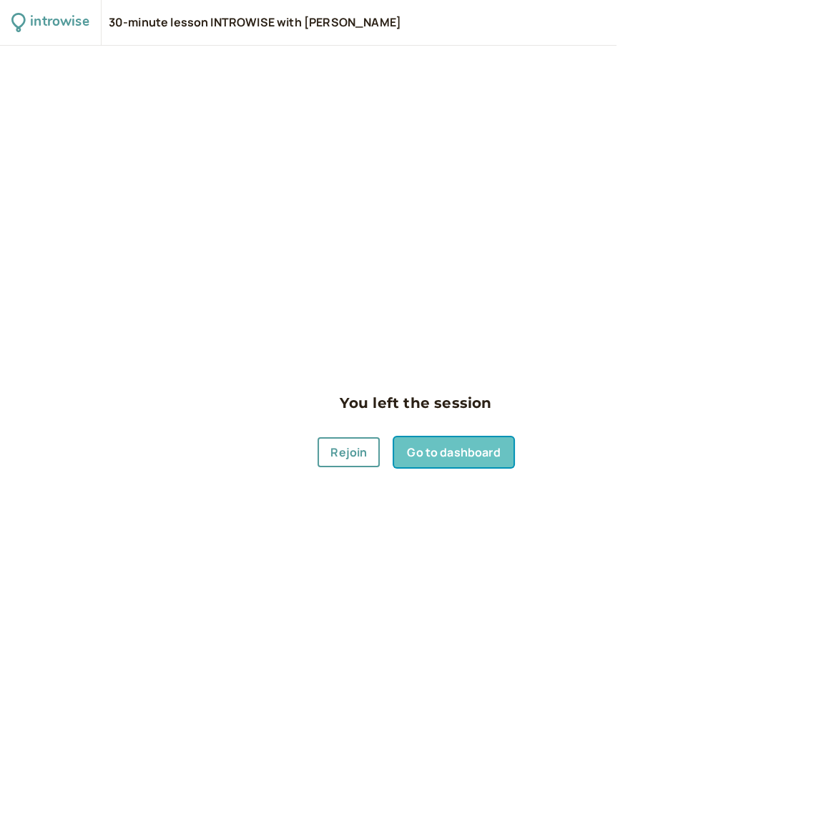
click at [452, 453] on link "Go to dashboard" at bounding box center [453, 452] width 119 height 30
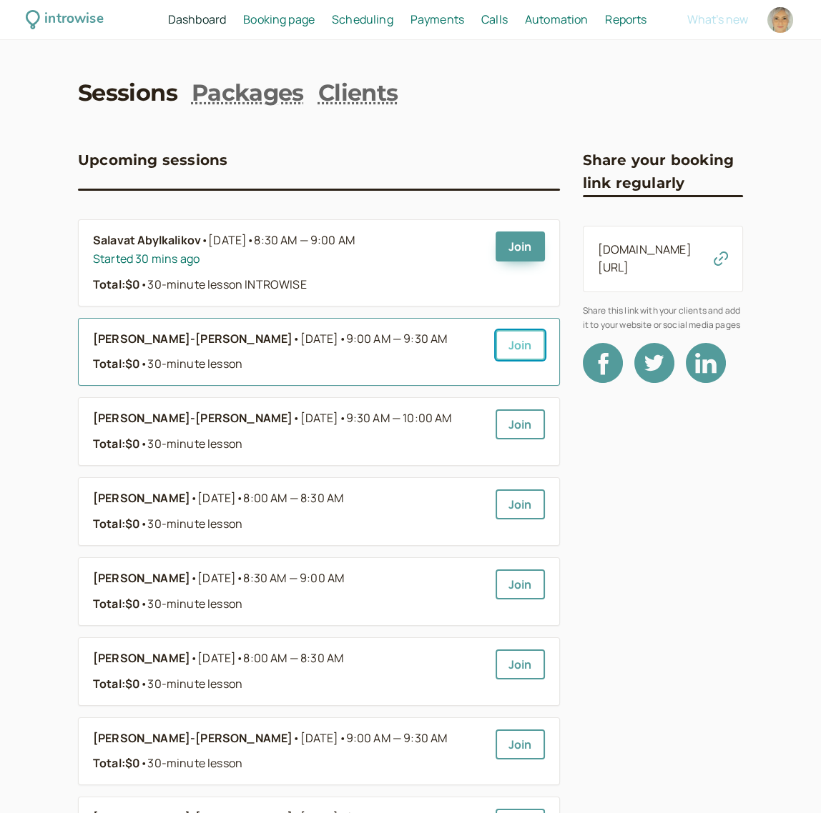
click at [507, 350] on link "Join" at bounding box center [519, 345] width 49 height 30
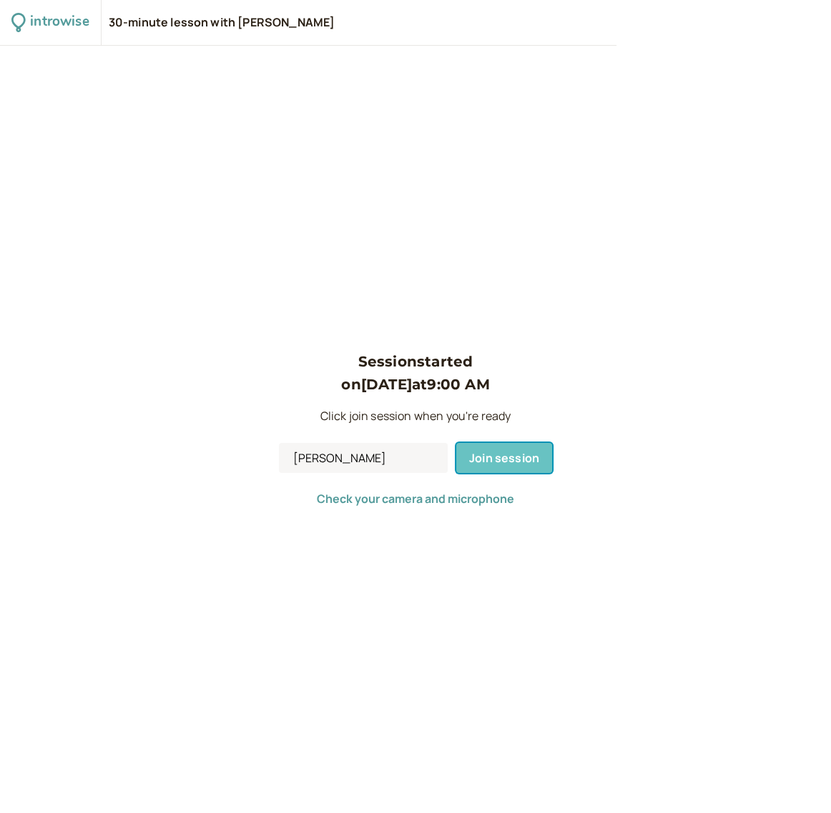
click at [510, 455] on span "Join session" at bounding box center [504, 458] width 70 height 16
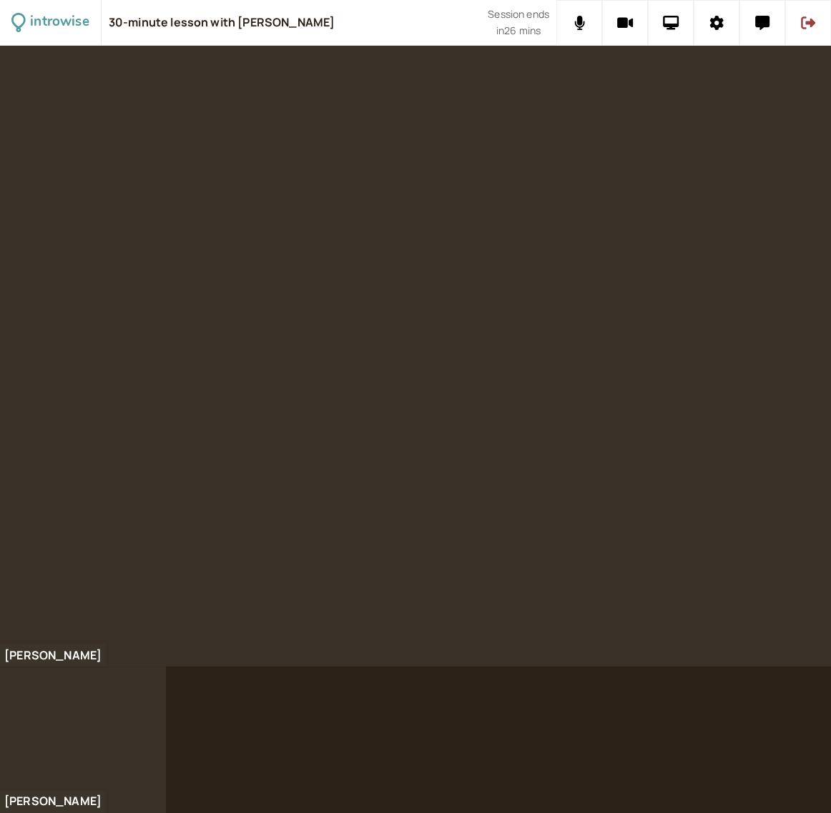
click at [481, 694] on div at bounding box center [415, 430] width 831 height 768
click at [753, 24] on button at bounding box center [762, 23] width 46 height 46
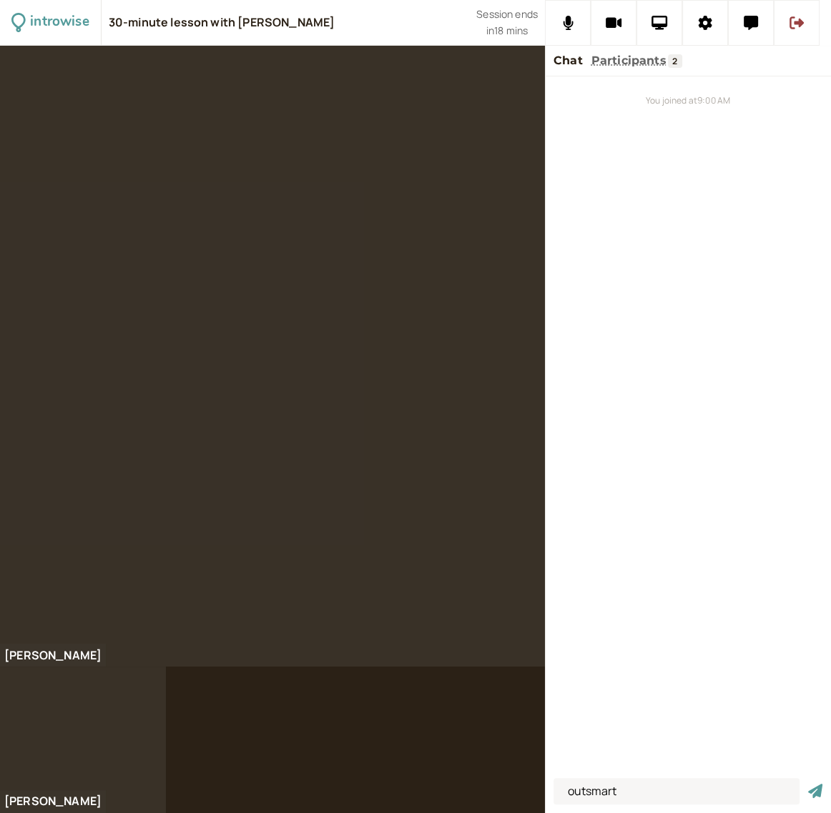
type input "outsmart"
click at [808, 784] on button "submit" at bounding box center [815, 791] width 14 height 15
click at [664, 22] on icon at bounding box center [659, 23] width 16 height 14
click at [658, 24] on icon at bounding box center [659, 23] width 16 height 14
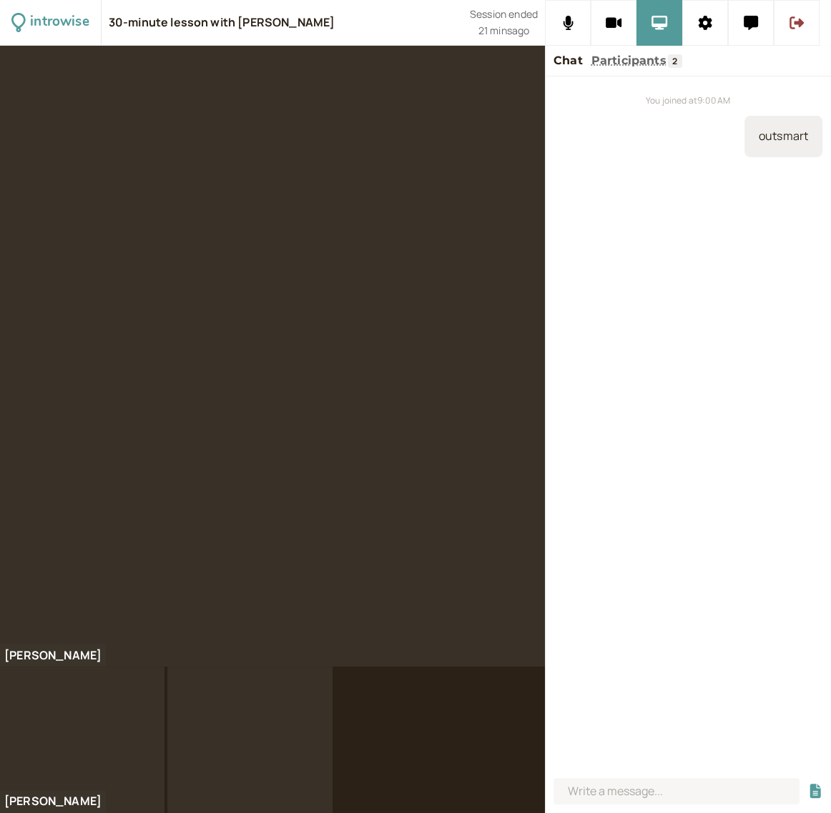
click at [60, 792] on div at bounding box center [82, 740] width 164 height 147
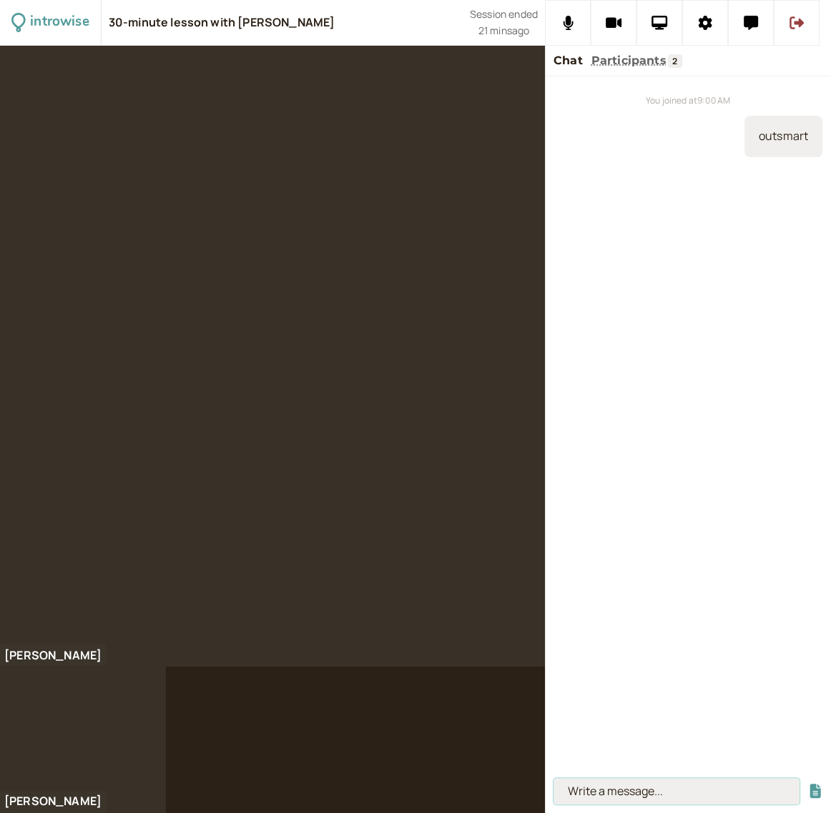
click at [625, 786] on input at bounding box center [676, 791] width 246 height 26
click at [583, 786] on input at bounding box center [676, 791] width 246 height 26
type input "Socratic Method"
click at [808, 784] on button "submit" at bounding box center [815, 791] width 14 height 15
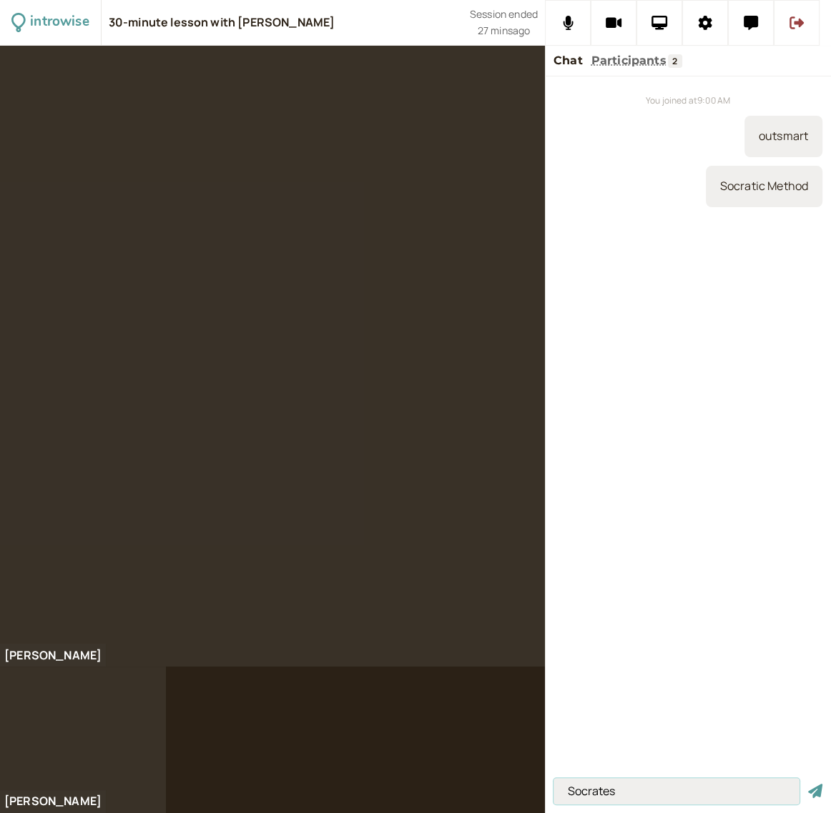
type input "Socrates"
click at [808, 784] on button "submit" at bounding box center [815, 791] width 14 height 15
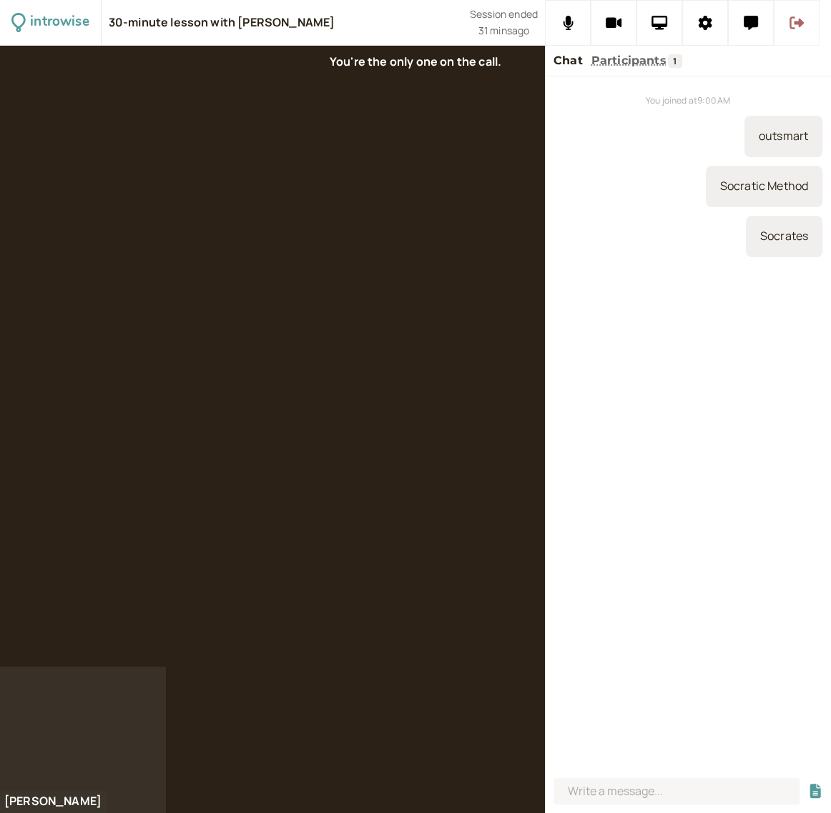
click at [815, 8] on button at bounding box center [796, 23] width 46 height 46
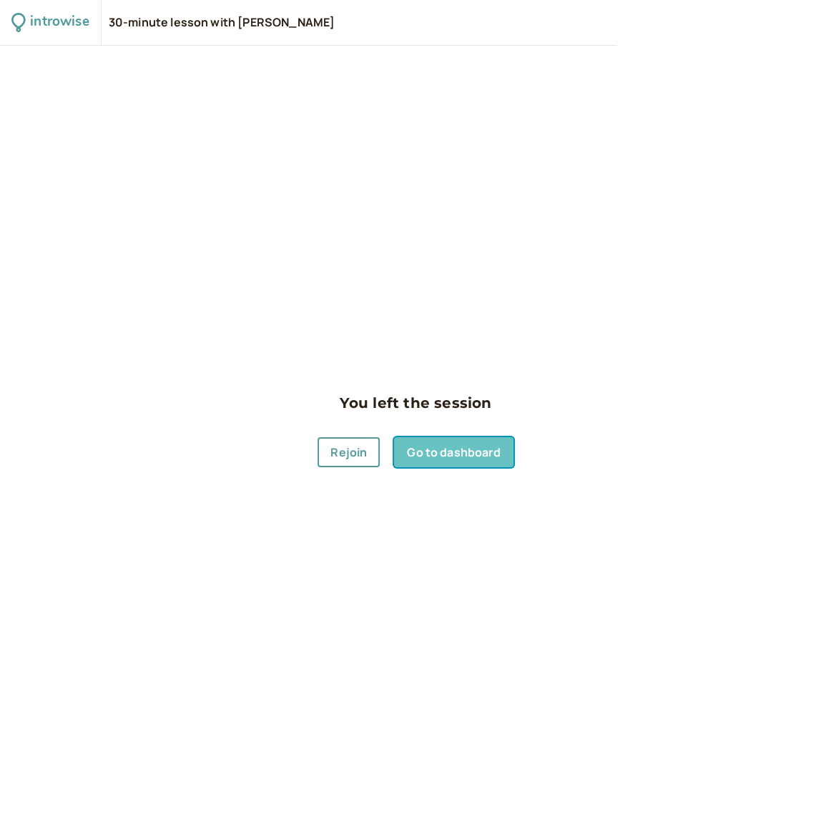
click at [443, 454] on link "Go to dashboard" at bounding box center [453, 452] width 119 height 30
